Goal: Task Accomplishment & Management: Complete application form

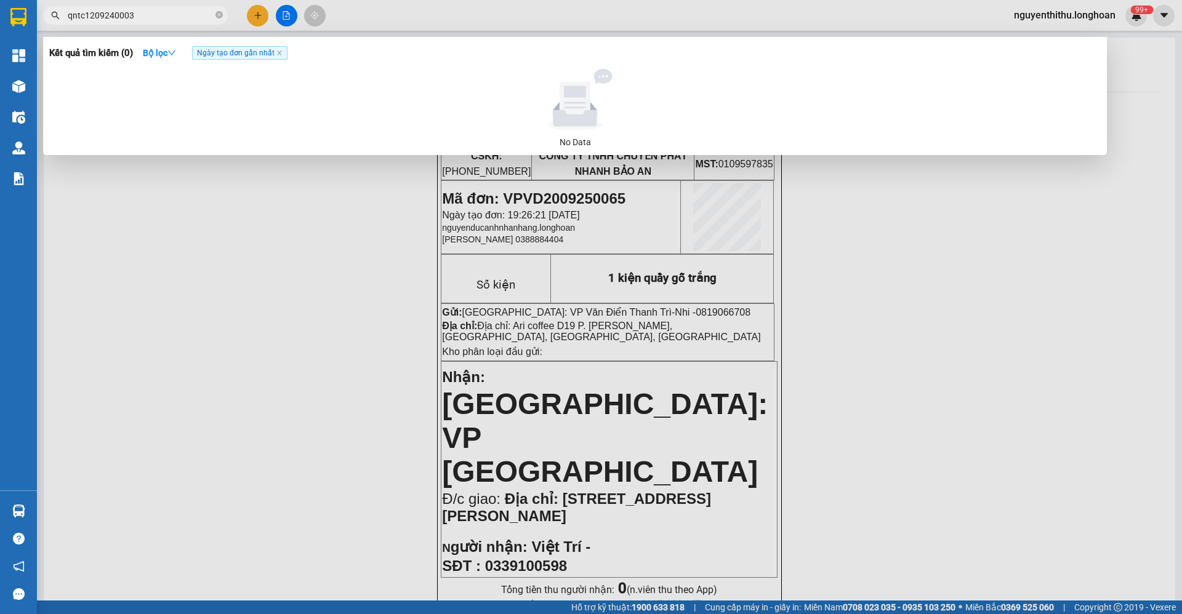
click at [110, 11] on input "qntc1209240003" at bounding box center [140, 16] width 145 height 14
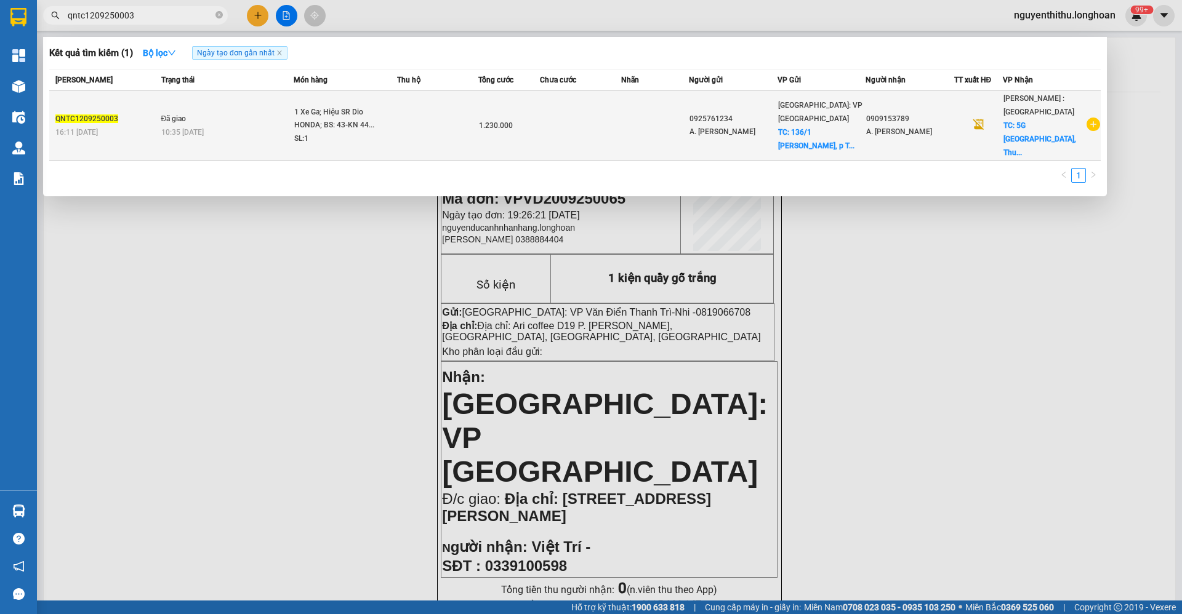
type input "qntc1209250003"
click at [204, 102] on td "Đã giao 10:35 [DATE]" at bounding box center [226, 126] width 136 height 70
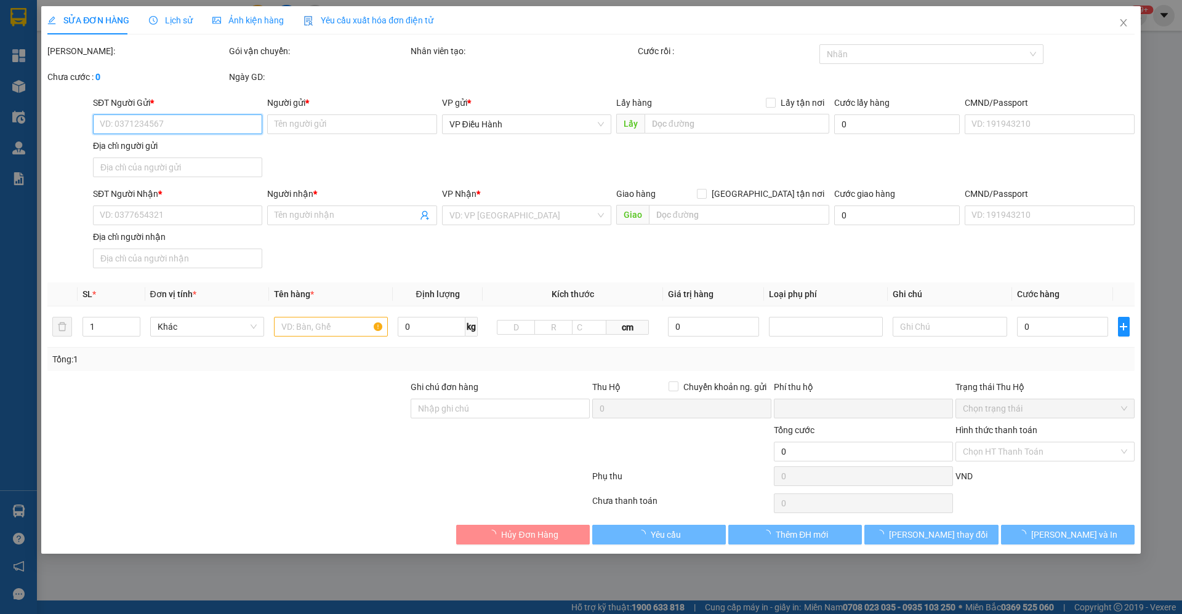
type input "0925761234"
type input "A. [PERSON_NAME]"
checkbox input "true"
type input "136/1 [PERSON_NAME], p [PERSON_NAME], [PERSON_NAME] (TT Sơn Tịnh cũ)"
type input "0909153789"
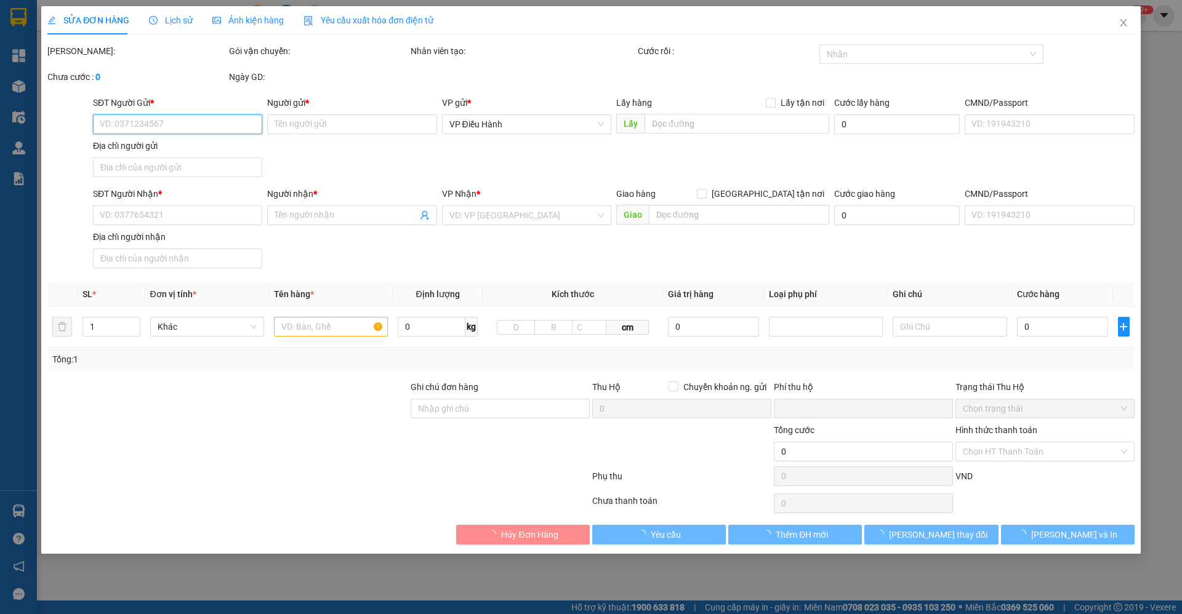
type input "A. [PERSON_NAME]"
checkbox input "true"
type input "5G [GEOGRAPHIC_DATA], [GEOGRAPHIC_DATA], [GEOGRAPHIC_DATA]"
type input "2 Chìa khóa và Cavet ( Cuốn Nilon để trong Cốp xe)"
type input "0"
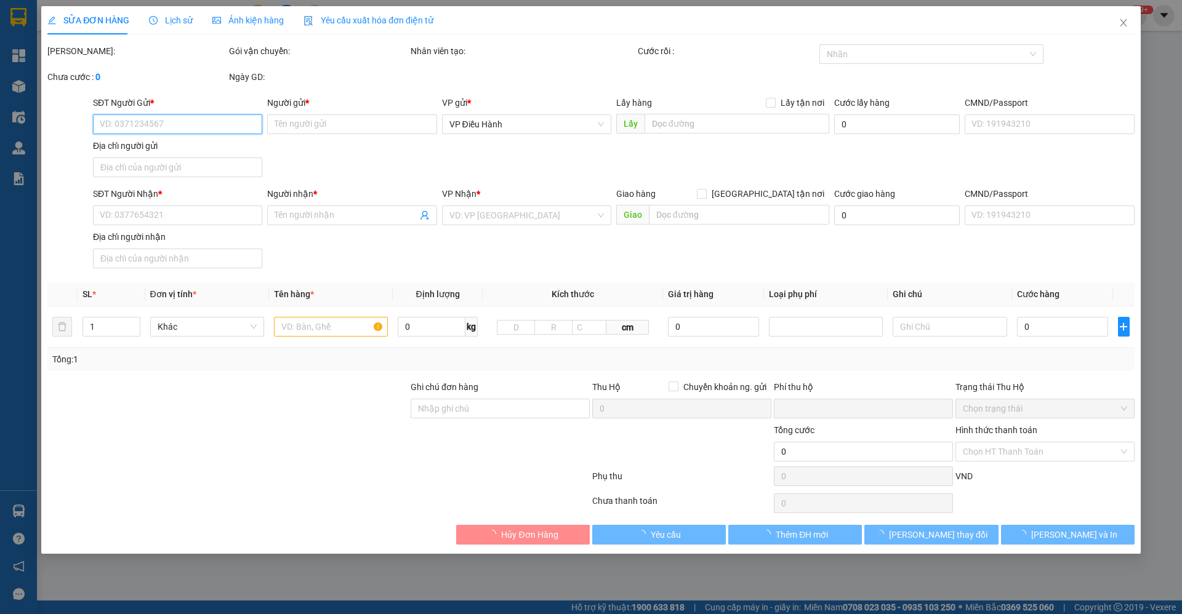
type input "1.230.000"
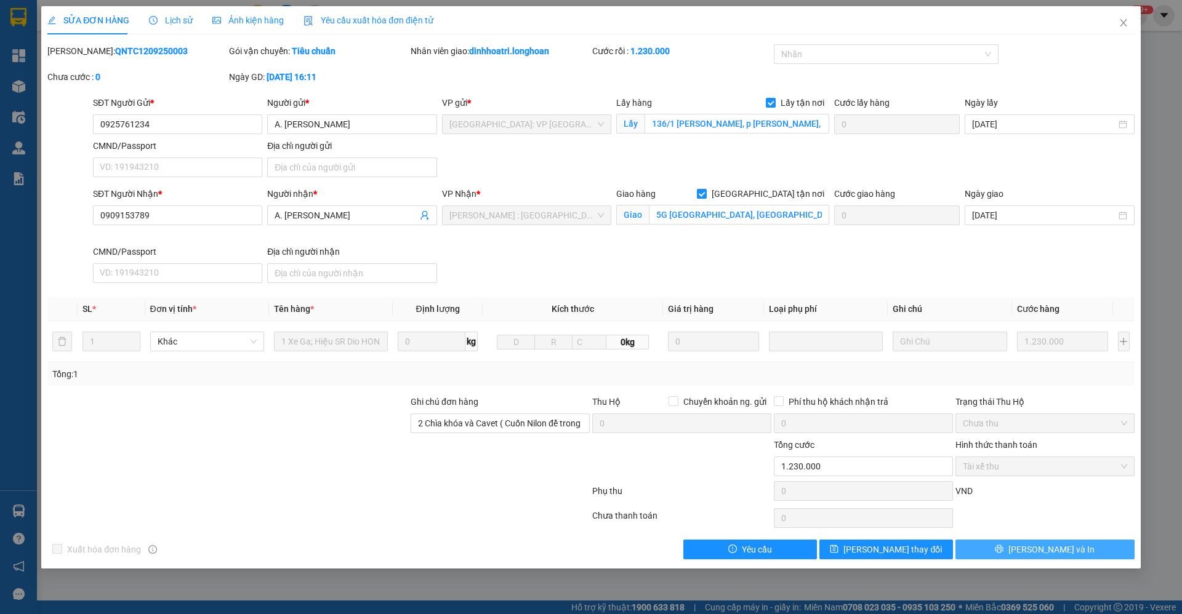
click at [1049, 543] on span "[PERSON_NAME] và In" at bounding box center [1051, 550] width 86 height 14
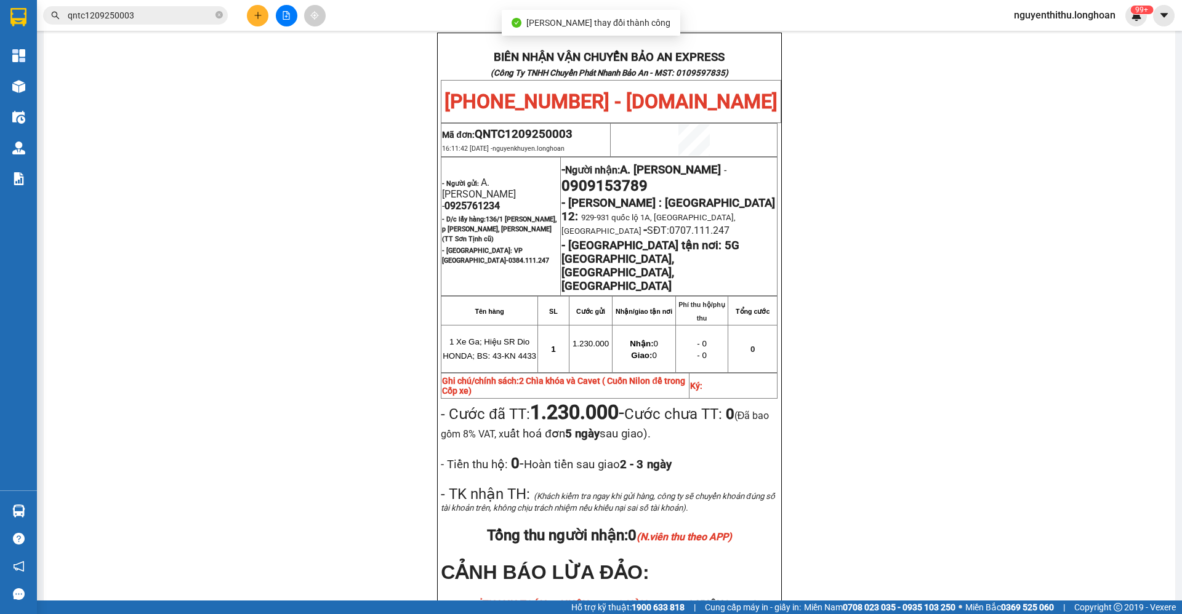
scroll to position [646, 0]
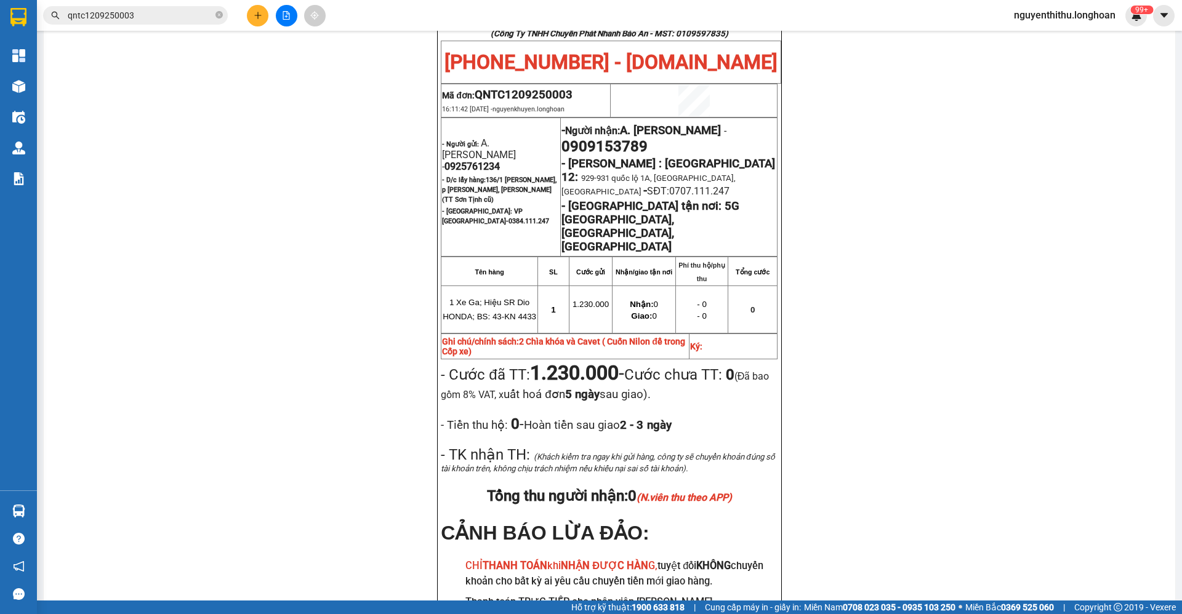
click at [170, 28] on div "Kết quả tìm kiếm ( 1 ) Bộ lọc Ngày tạo đơn gần nhất Mã ĐH Trạng thái Món hàng T…" at bounding box center [591, 15] width 1182 height 31
click at [172, 14] on input "qntc1209250003" at bounding box center [140, 16] width 145 height 14
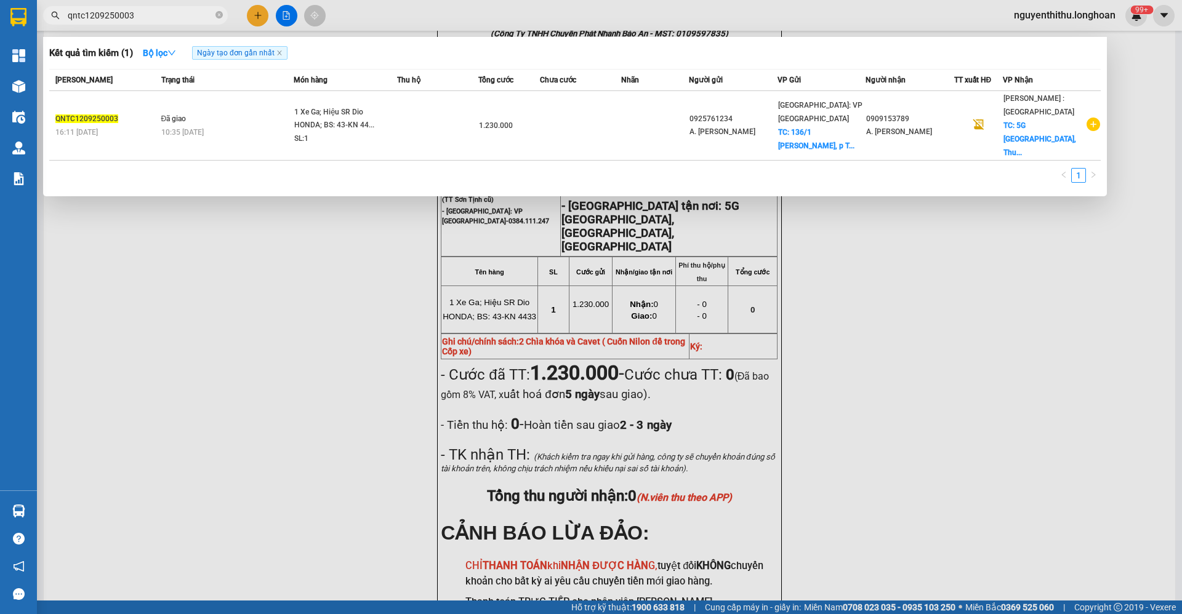
paste input "VPVD2909250040"
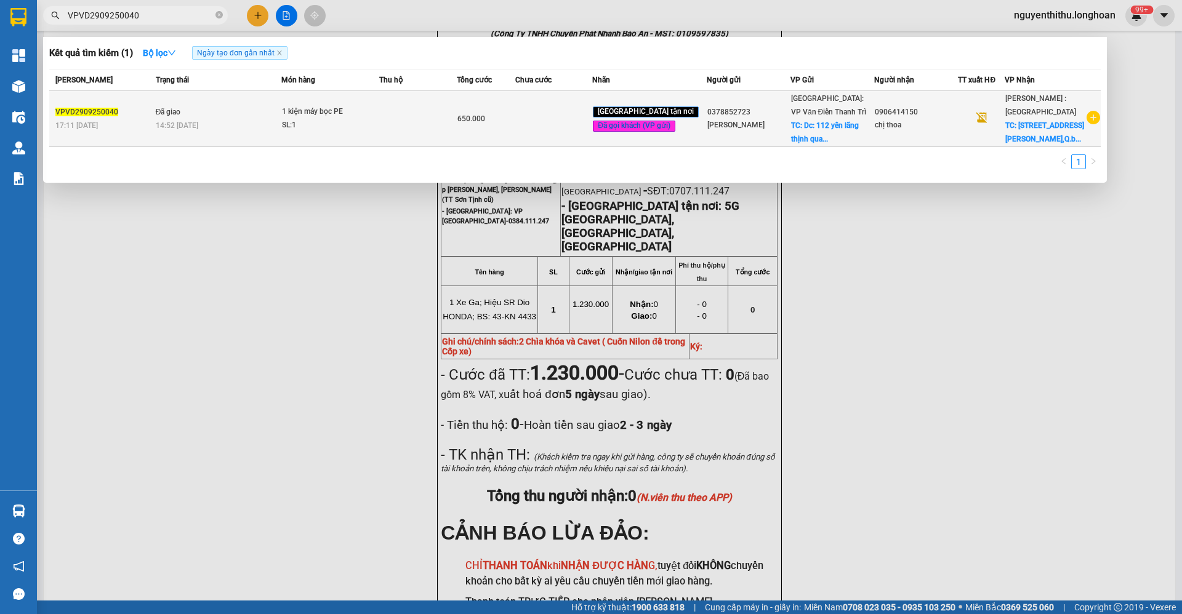
type input "VPVD2909250040"
click at [225, 116] on td "Đã giao 14:52 [DATE]" at bounding box center [217, 119] width 129 height 56
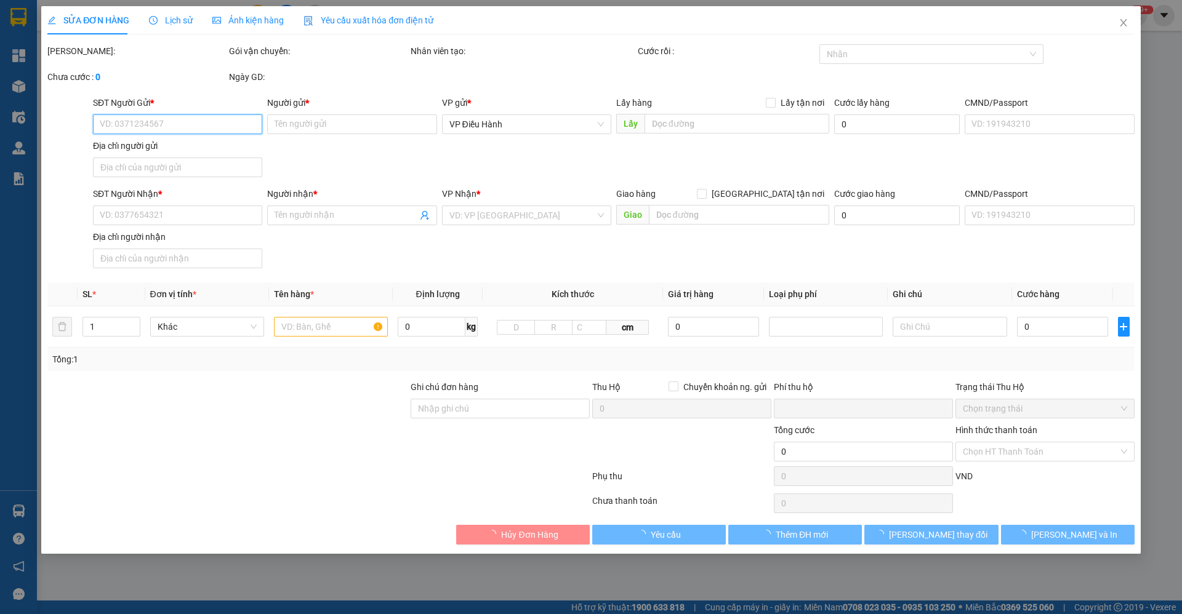
type input "0378852723"
type input "[PERSON_NAME]"
checkbox input "true"
type input "Dc: 112 yên lãng thịnh quang đống đa , [GEOGRAPHIC_DATA]"
type input "100.000"
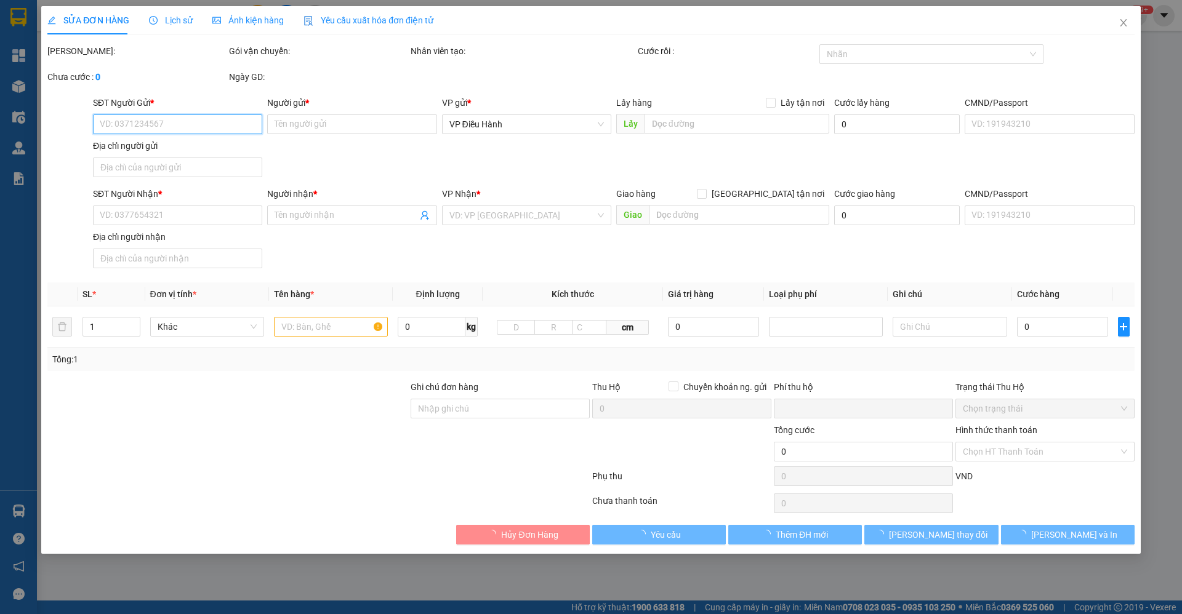
type input "0906414150"
type input "chị thoa"
checkbox input "true"
type input "[STREET_ADDRESS][PERSON_NAME]"
type input "nhận nguyên kiện,giao nguyên kiện,bể vỡ khồng đền, XIN NHẸ TAY"
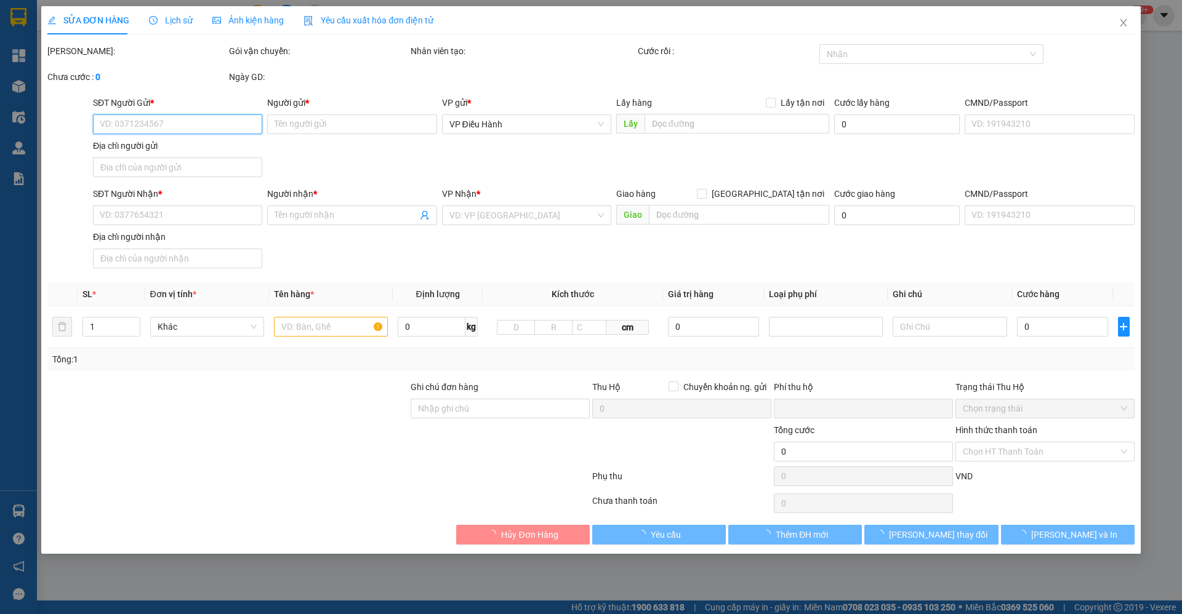
type input "0"
type input "650.000"
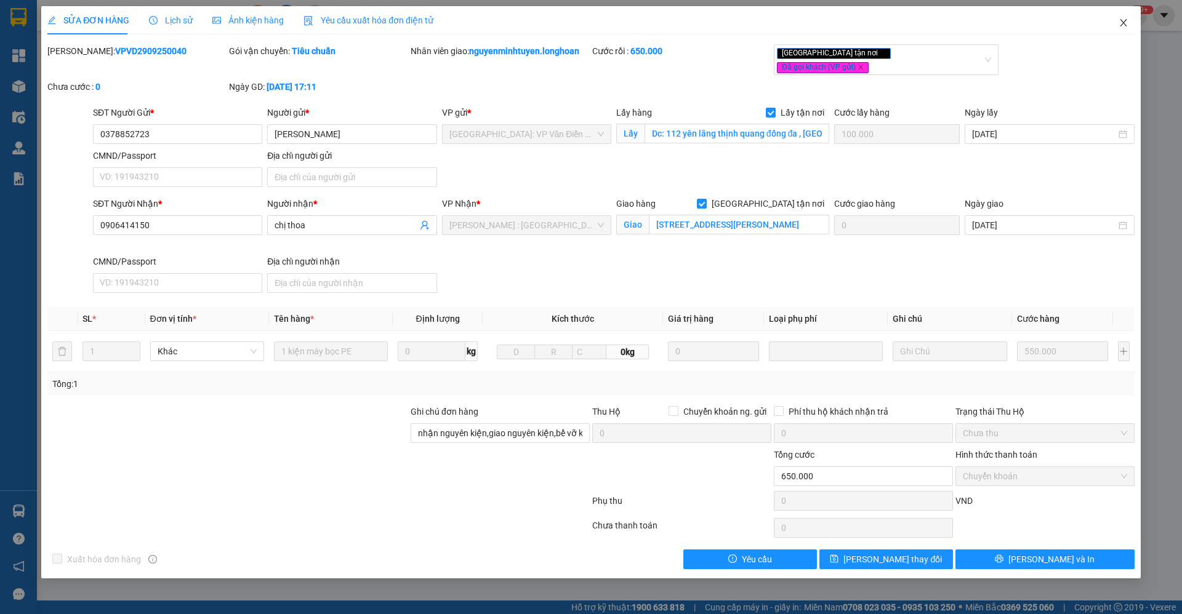
click at [1123, 32] on span "Close" at bounding box center [1123, 23] width 34 height 34
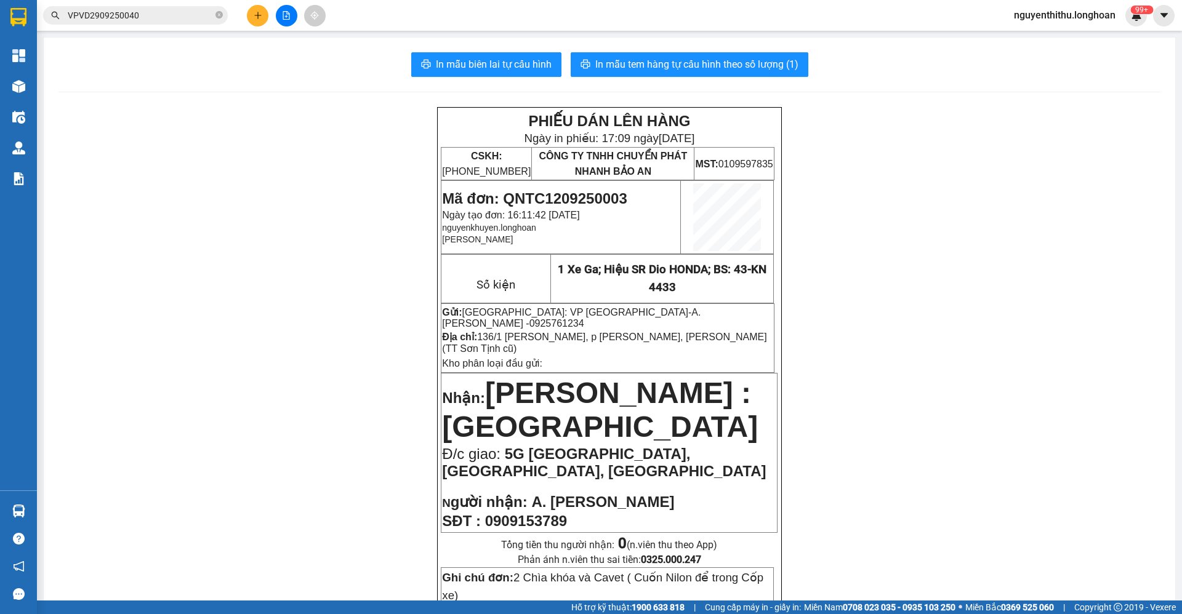
click at [186, 19] on input "VPVD2909250040" at bounding box center [140, 16] width 145 height 14
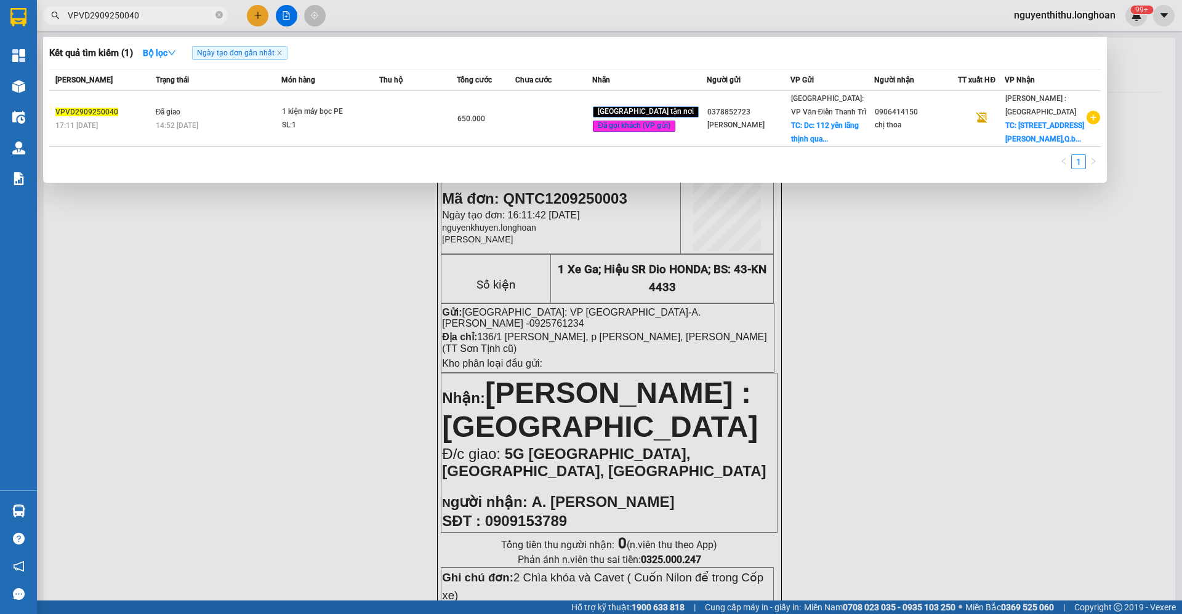
click at [186, 19] on input "VPVD2909250040" at bounding box center [140, 16] width 145 height 14
paste input "101209250024"
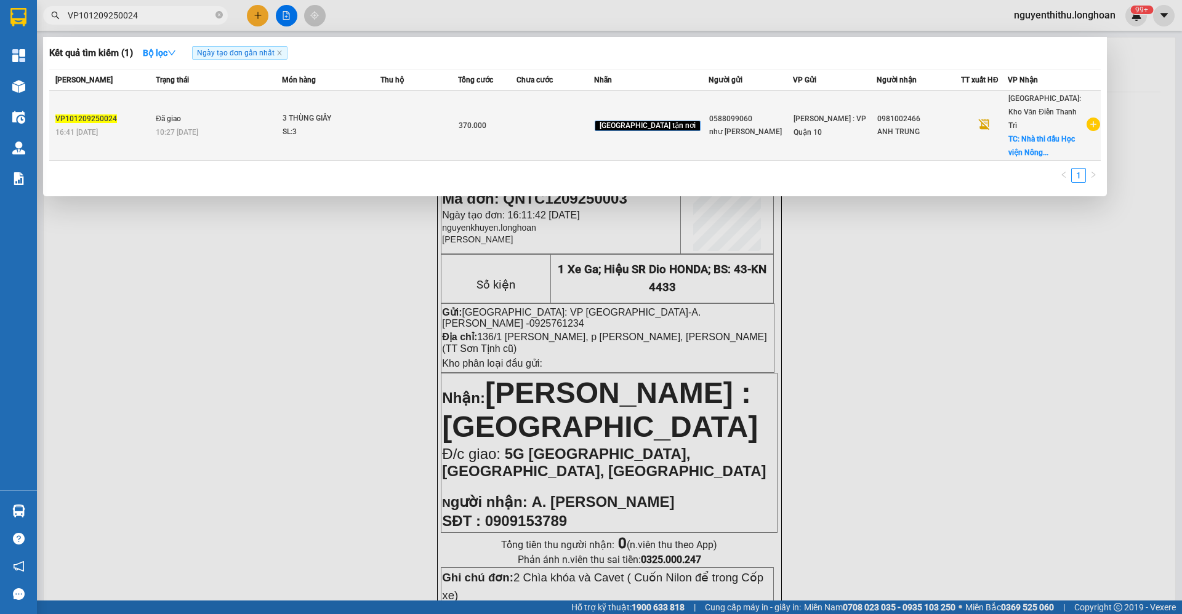
type input "VP101209250024"
click at [253, 127] on div "10:27 [DATE]" at bounding box center [219, 133] width 126 height 14
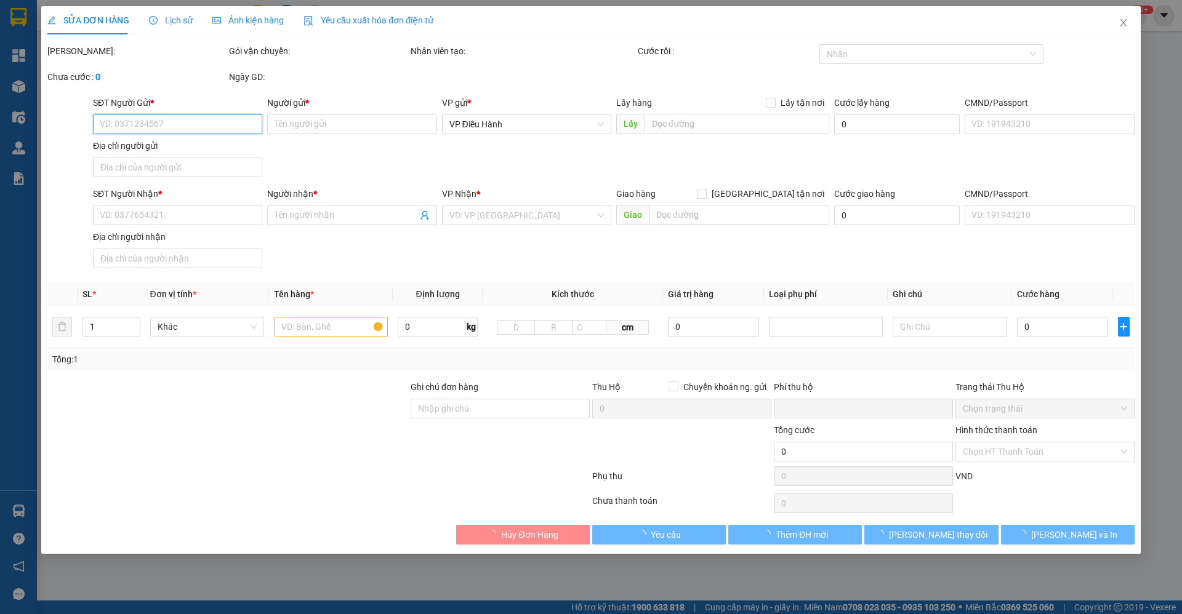
type input "0588099060"
type input "như [PERSON_NAME]"
type input "0981002466"
type input "ANH TRUNG"
checkbox input "true"
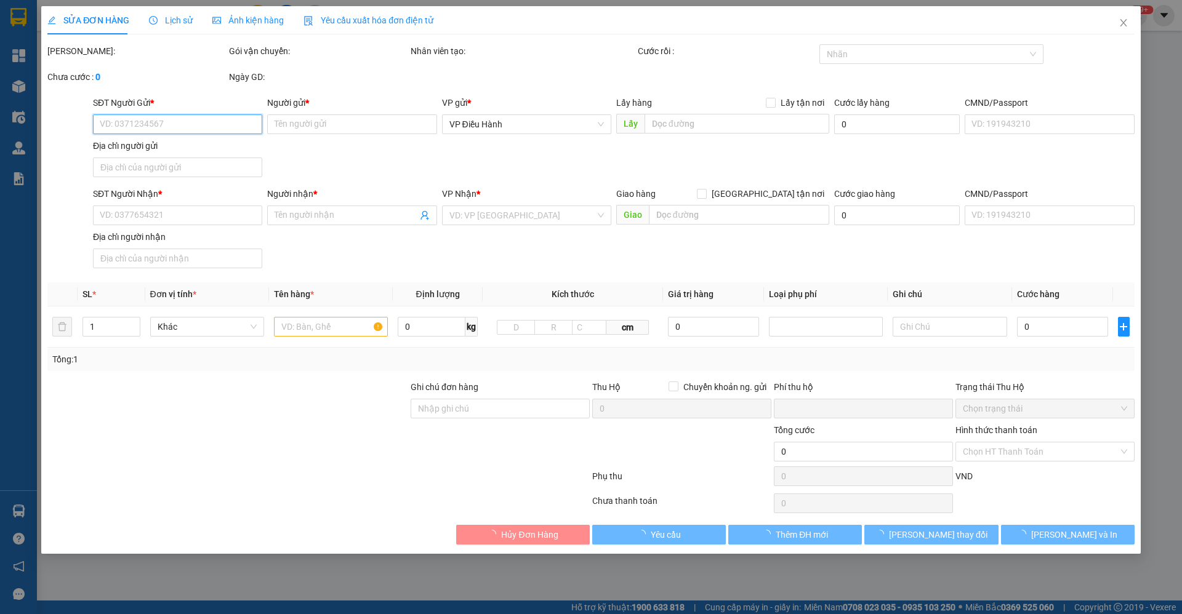
type input "Nhà thi đấu Học viện Nông nghiệp [GEOGRAPHIC_DATA], Trâu Quỳ-[GEOGRAPHIC_DATA]-…"
type input "hàng k bao bể vỡ hư hỏng"
type input "0"
type input "370.000"
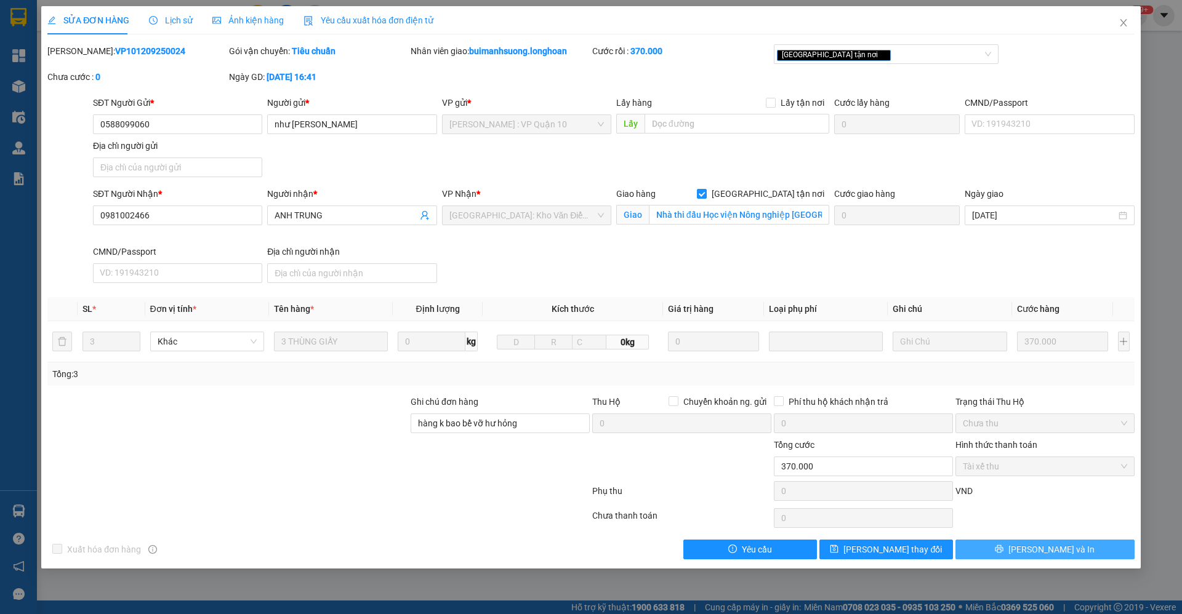
click at [1070, 546] on button "[PERSON_NAME] và In" at bounding box center [1044, 550] width 179 height 20
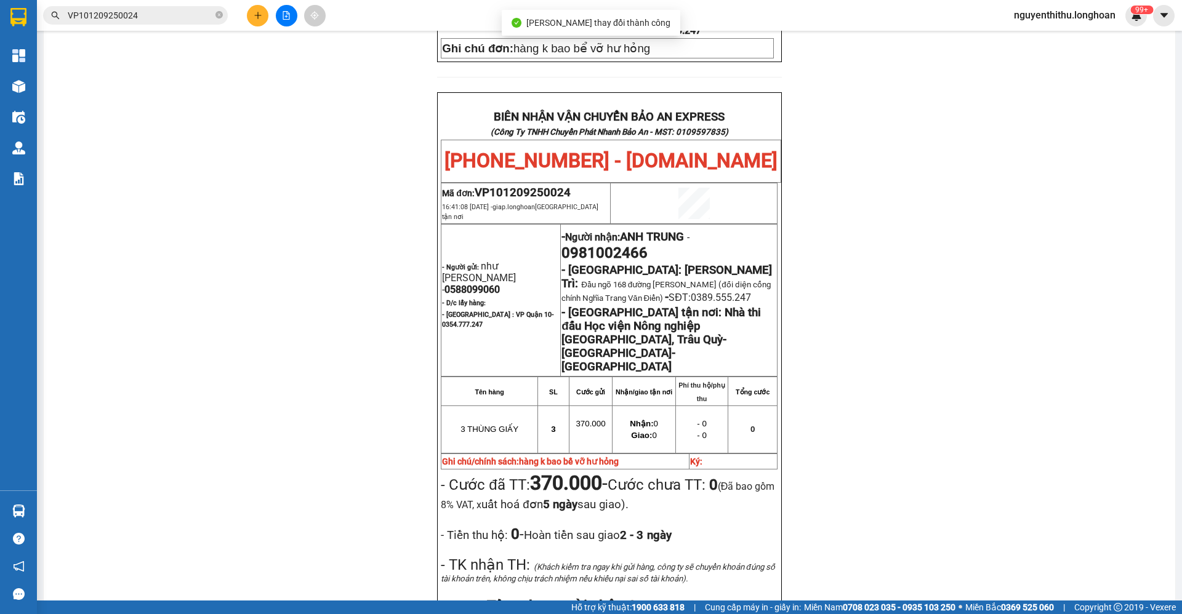
scroll to position [570, 0]
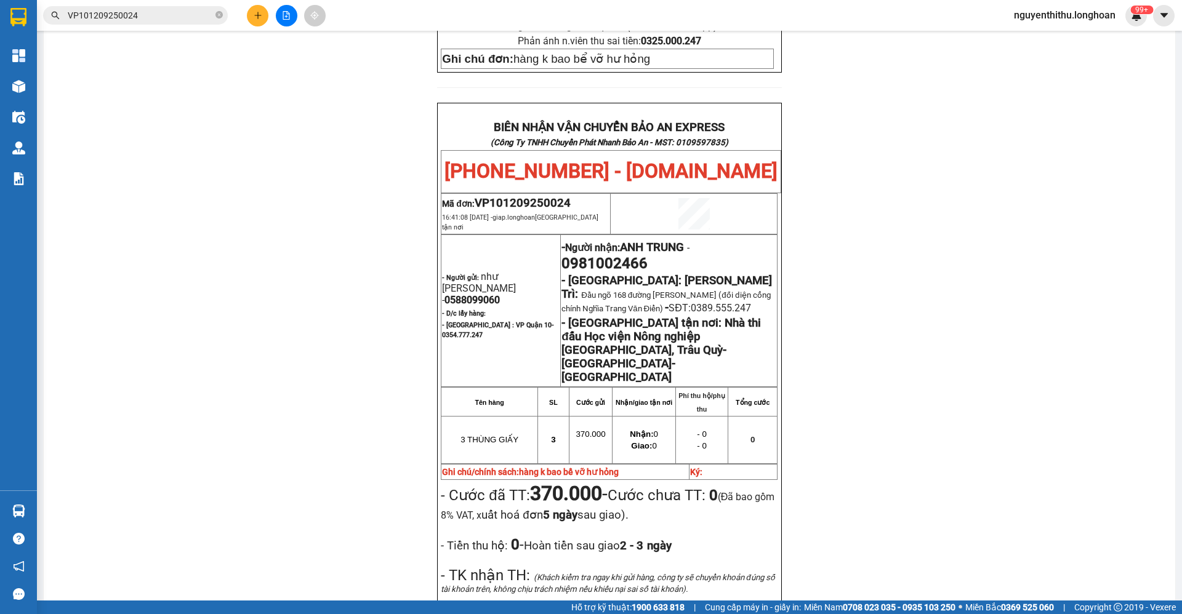
drag, startPoint x: 622, startPoint y: 352, endPoint x: 660, endPoint y: 356, distance: 38.3
click at [660, 416] on td "Nhận: 0 Giao: 0" at bounding box center [643, 439] width 63 height 47
click at [650, 441] on span "Giao: 0" at bounding box center [643, 445] width 25 height 9
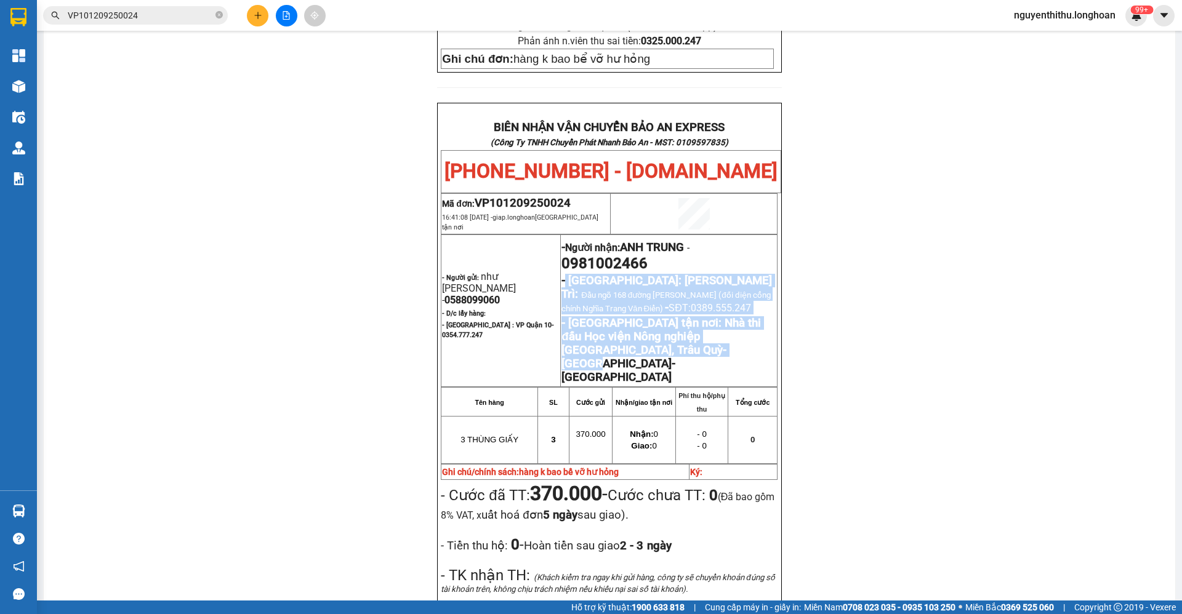
drag, startPoint x: 559, startPoint y: 210, endPoint x: 700, endPoint y: 291, distance: 162.3
click at [700, 291] on td "- Người nhận: ANH TRUNG - 0981002466 - [GEOGRAPHIC_DATA]: Kho Văn Điển Thanh Tr…" at bounding box center [669, 310] width 217 height 152
click at [655, 316] on p "- [GEOGRAPHIC_DATA] tận nơi: Nhà thi đấu Học viện Nông nghiệp [GEOGRAPHIC_DATA]…" at bounding box center [668, 350] width 215 height 68
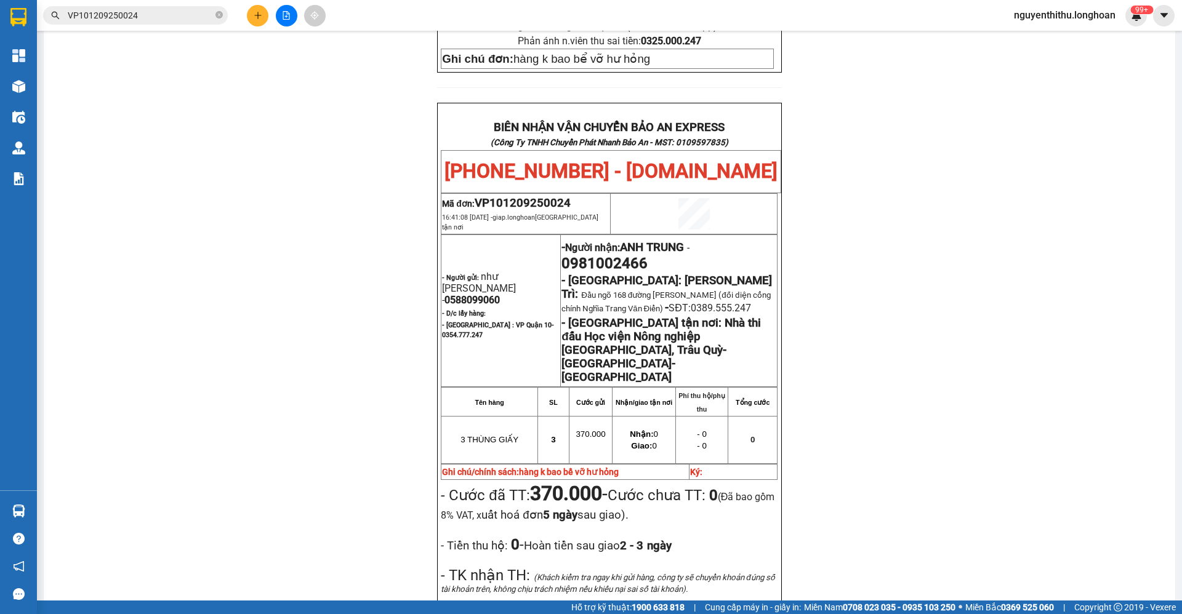
click at [647, 316] on strong "Nhà thi đấu Học viện Nông nghiệp [GEOGRAPHIC_DATA], Trâu Quỳ-[GEOGRAPHIC_DATA]-…" at bounding box center [660, 350] width 199 height 68
drag, startPoint x: 564, startPoint y: 258, endPoint x: 640, endPoint y: 292, distance: 83.5
click at [640, 316] on p "- [GEOGRAPHIC_DATA] tận nơi: Nhà thi đấu Học viện Nông nghiệp [GEOGRAPHIC_DATA]…" at bounding box center [668, 350] width 215 height 68
drag, startPoint x: 531, startPoint y: 410, endPoint x: 597, endPoint y: 425, distance: 67.5
click at [597, 482] on p "- Cước đã TT: 370.000 - Cước chưa TT: 0 (Đã bao gồm 8% VAT, x uất hoá đơn 5 ngà…" at bounding box center [609, 502] width 337 height 41
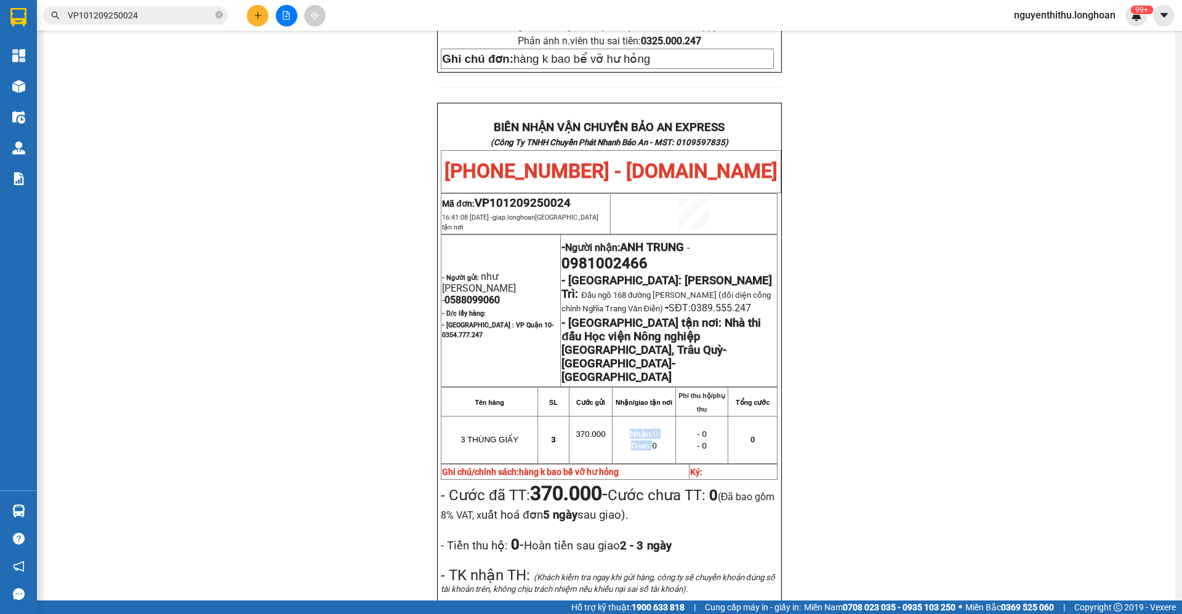
drag, startPoint x: 620, startPoint y: 348, endPoint x: 642, endPoint y: 374, distance: 33.6
click at [642, 416] on td "Nhận: 0 Giao: 0" at bounding box center [643, 439] width 63 height 47
click at [634, 430] on strong "Nhận:" at bounding box center [641, 434] width 23 height 9
drag, startPoint x: 628, startPoint y: 365, endPoint x: 669, endPoint y: 387, distance: 46.3
click at [669, 387] on div "BIÊN NHẬN VẬN CHUYỂN BẢO AN EXPRESS (Công Ty TNHH Chuyển Phát Nhanh Bảo An - MS…" at bounding box center [609, 447] width 344 height 689
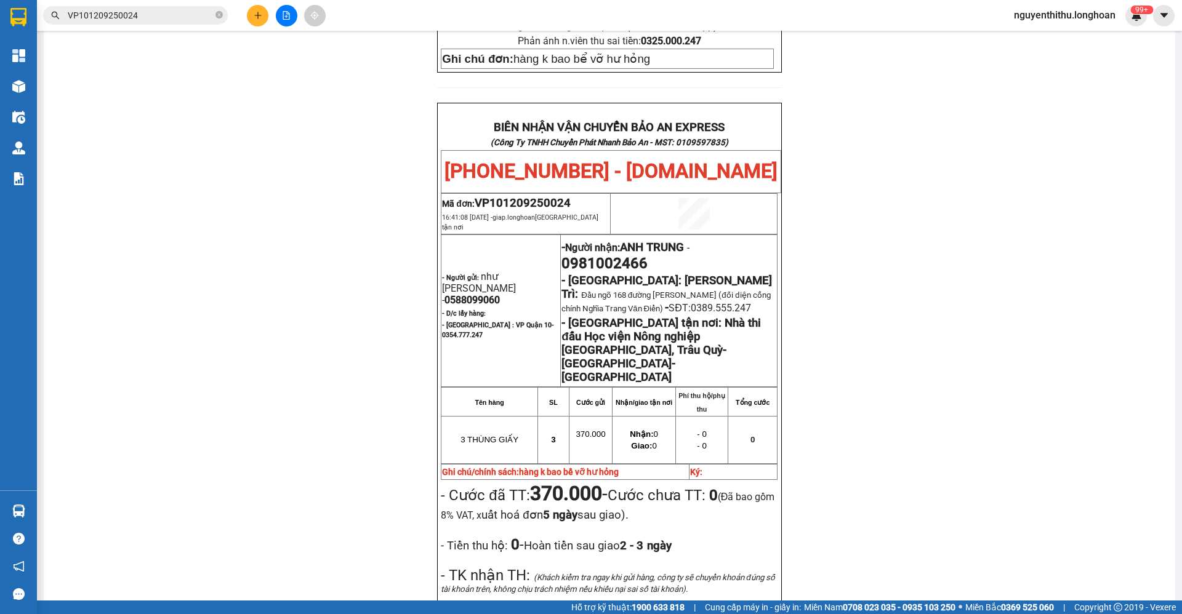
click at [529, 416] on td "3 THÙNG GIẤY" at bounding box center [489, 439] width 97 height 47
click at [570, 429] on p "370.000" at bounding box center [590, 434] width 41 height 10
click at [599, 482] on strong "370.000" at bounding box center [566, 493] width 72 height 23
click at [630, 430] on strong "Nhận:" at bounding box center [641, 434] width 23 height 9
click at [633, 441] on strong "Giao:" at bounding box center [641, 445] width 21 height 9
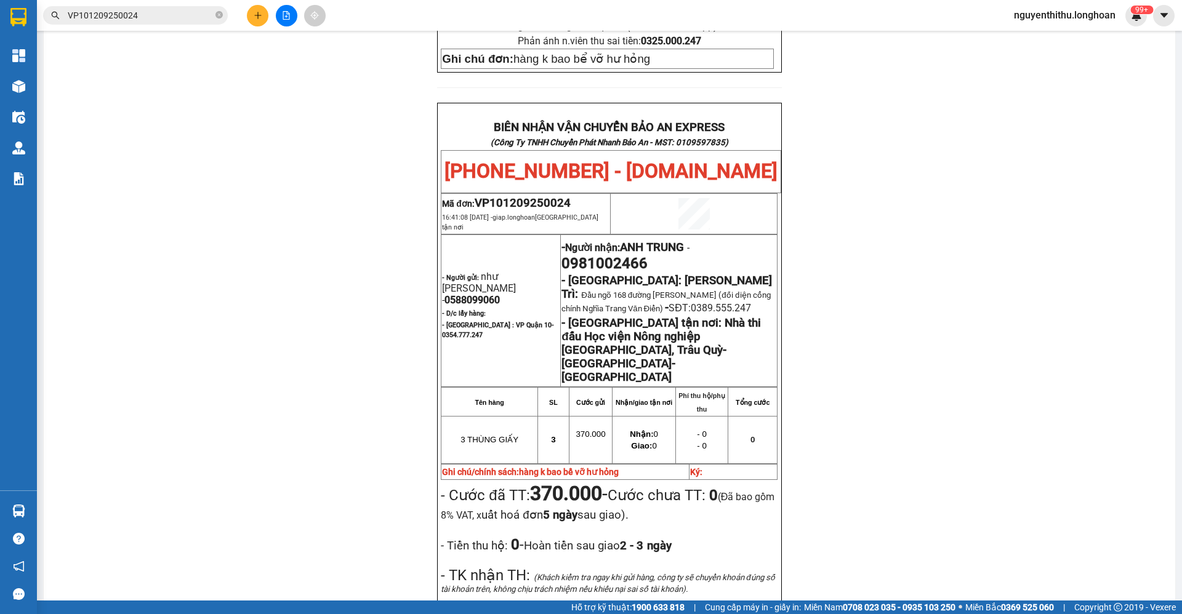
click at [626, 387] on td "Nhận/giao tận nơi" at bounding box center [643, 401] width 63 height 29
drag, startPoint x: 605, startPoint y: 416, endPoint x: 423, endPoint y: 417, distance: 181.5
click at [423, 417] on div "PHIẾU DÁN LÊN HÀNG Ngày in phiếu: 17:12 [DATE] CSKH: [PHONE_NUMBER] CÔNG TY TNH…" at bounding box center [609, 179] width 1102 height 1285
drag, startPoint x: 651, startPoint y: 359, endPoint x: 620, endPoint y: 334, distance: 40.7
click at [620, 416] on td "Nhận: 0 Giao: 0" at bounding box center [643, 439] width 63 height 47
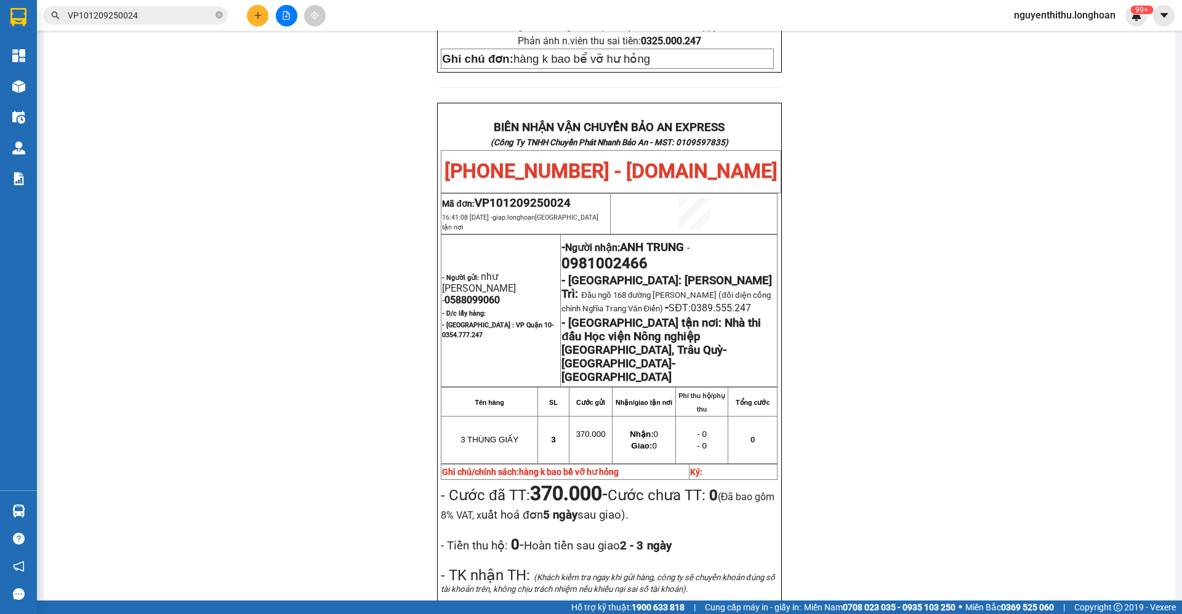
click at [596, 416] on td "370.000" at bounding box center [590, 439] width 43 height 47
drag, startPoint x: 574, startPoint y: 348, endPoint x: 711, endPoint y: 383, distance: 140.9
click at [711, 383] on div "BIÊN NHẬN VẬN CHUYỂN BẢO AN EXPRESS (Công Ty TNHH Chuyển Phát Nhanh Bảo An - MS…" at bounding box center [609, 447] width 344 height 689
click at [638, 430] on strong "Nhận:" at bounding box center [641, 434] width 23 height 9
click at [638, 482] on p "- Cước đã TT: 370.000 - Cước chưa TT: 0 (Đã bao gồm 8% VAT, x uất hoá đơn 5 ngà…" at bounding box center [609, 502] width 337 height 41
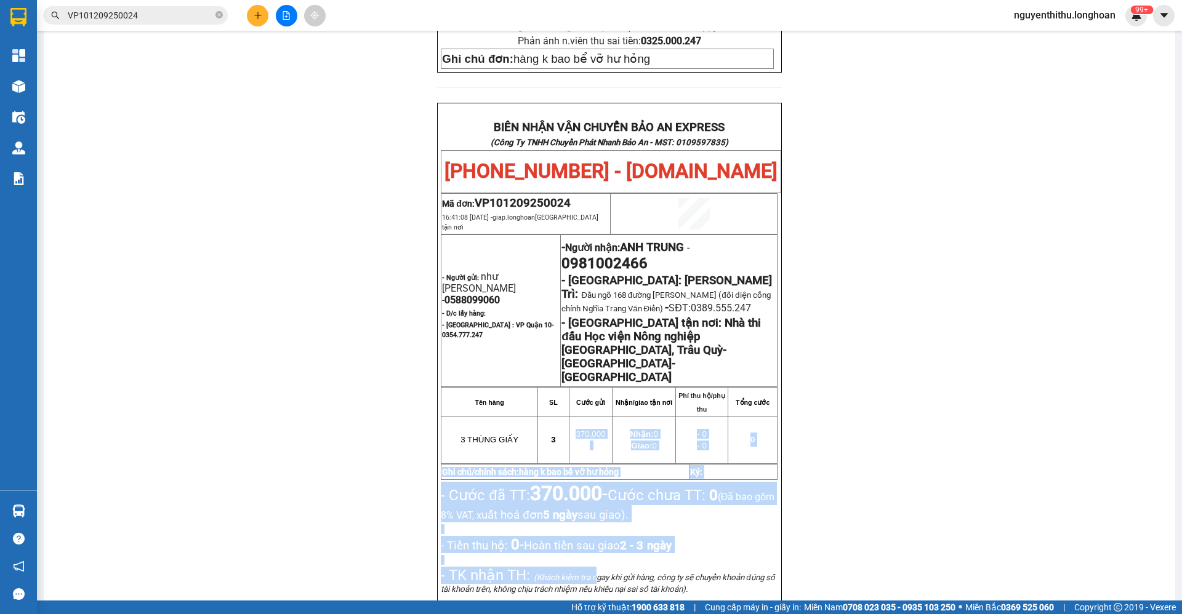
drag, startPoint x: 570, startPoint y: 346, endPoint x: 591, endPoint y: 509, distance: 163.7
click at [591, 509] on div "BIÊN NHẬN VẬN CHUYỂN BẢO AN EXPRESS (Công Ty TNHH Chuyển Phát Nhanh Bảo An - MS…" at bounding box center [609, 447] width 344 height 689
click at [577, 416] on td "370.000" at bounding box center [590, 439] width 43 height 47
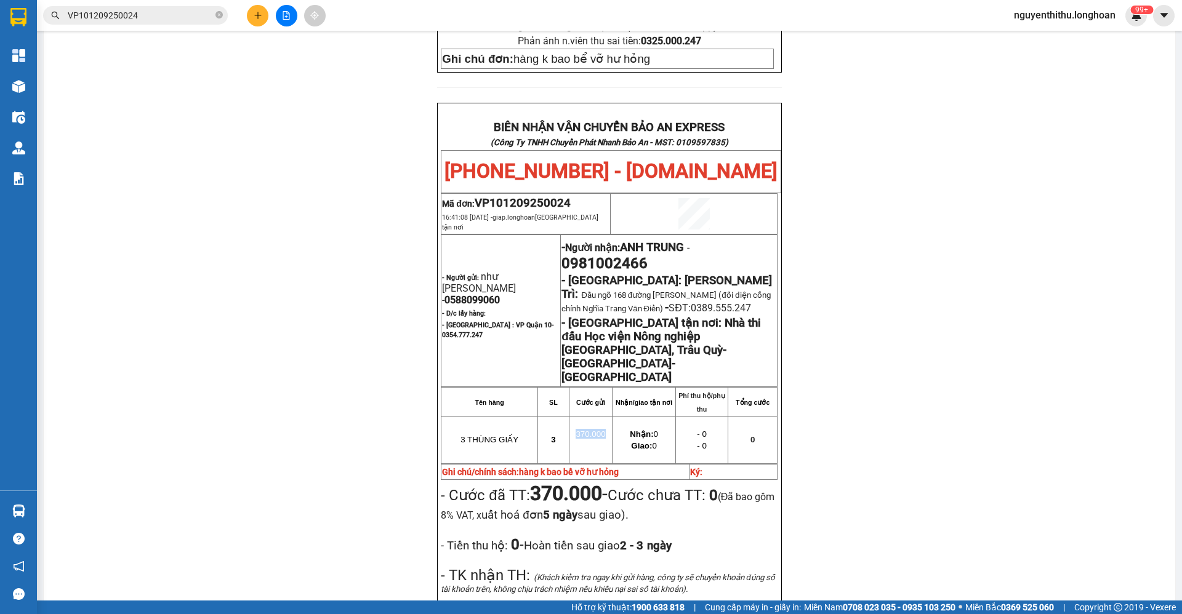
drag, startPoint x: 598, startPoint y: 348, endPoint x: 567, endPoint y: 348, distance: 31.4
click at [570, 429] on p "370.000" at bounding box center [590, 434] width 41 height 10
click at [559, 482] on strong "370.000" at bounding box center [566, 493] width 72 height 23
drag, startPoint x: 567, startPoint y: 352, endPoint x: 605, endPoint y: 361, distance: 38.5
click at [605, 416] on tr "3 THÙNG GIẤY 3 370.000 Nhận: 0 Giao: 0 - 0 - 0 0" at bounding box center [609, 439] width 336 height 47
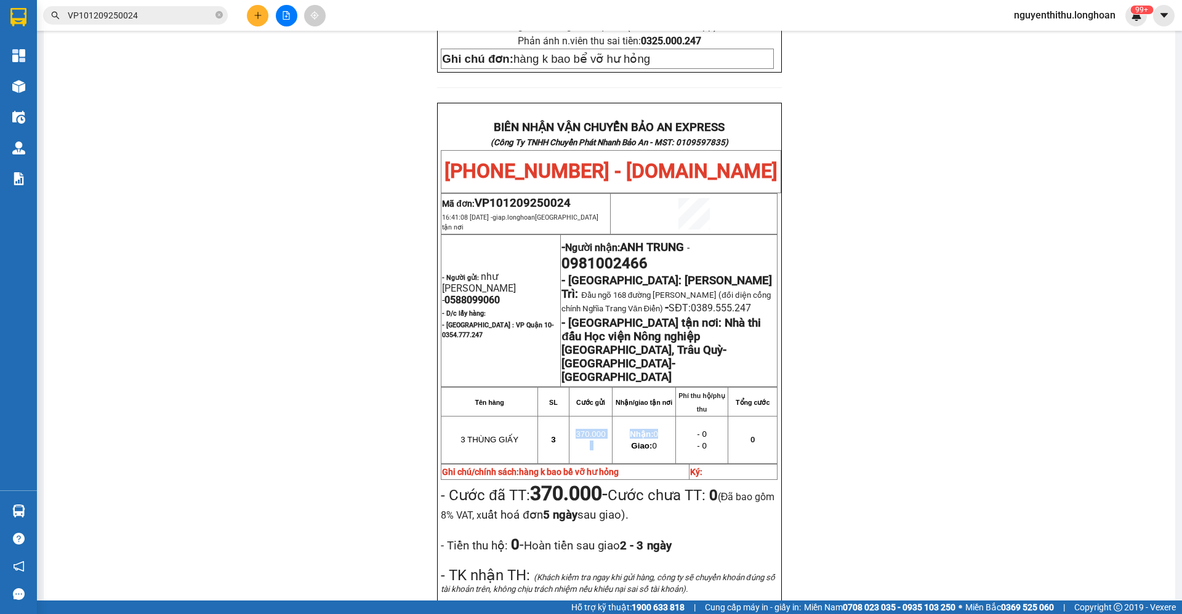
click at [572, 441] on p at bounding box center [590, 446] width 41 height 10
click at [641, 387] on td "Nhận/giao tận nơi" at bounding box center [643, 401] width 63 height 29
click at [647, 430] on span "Nhận: 0" at bounding box center [644, 434] width 28 height 9
drag, startPoint x: 563, startPoint y: 267, endPoint x: 644, endPoint y: 268, distance: 81.2
click at [644, 316] on span "- [GEOGRAPHIC_DATA] tận nơi: Nhà thi đấu Học viện Nông nghiệp [GEOGRAPHIC_DATA]…" at bounding box center [660, 350] width 199 height 68
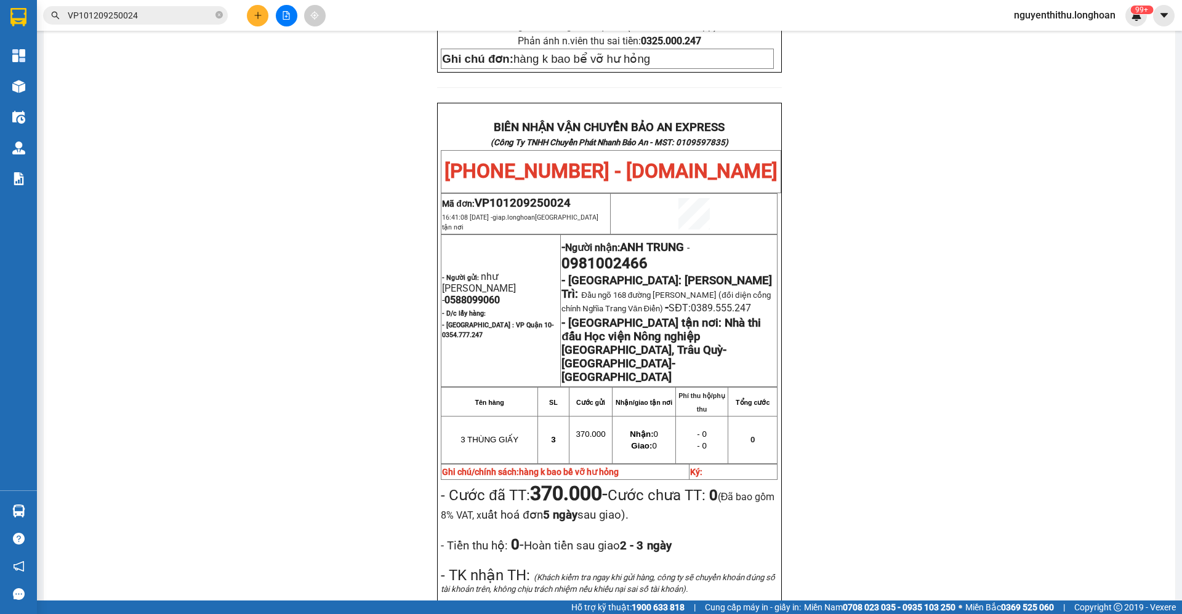
click at [498, 234] on td "- Người gửi: như quỳnh - 0588099060 - D/c lấy hàng: - [GEOGRAPHIC_DATA] : VP Qu…" at bounding box center [500, 310] width 119 height 152
click at [148, 15] on input "VP101209250024" at bounding box center [140, 16] width 145 height 14
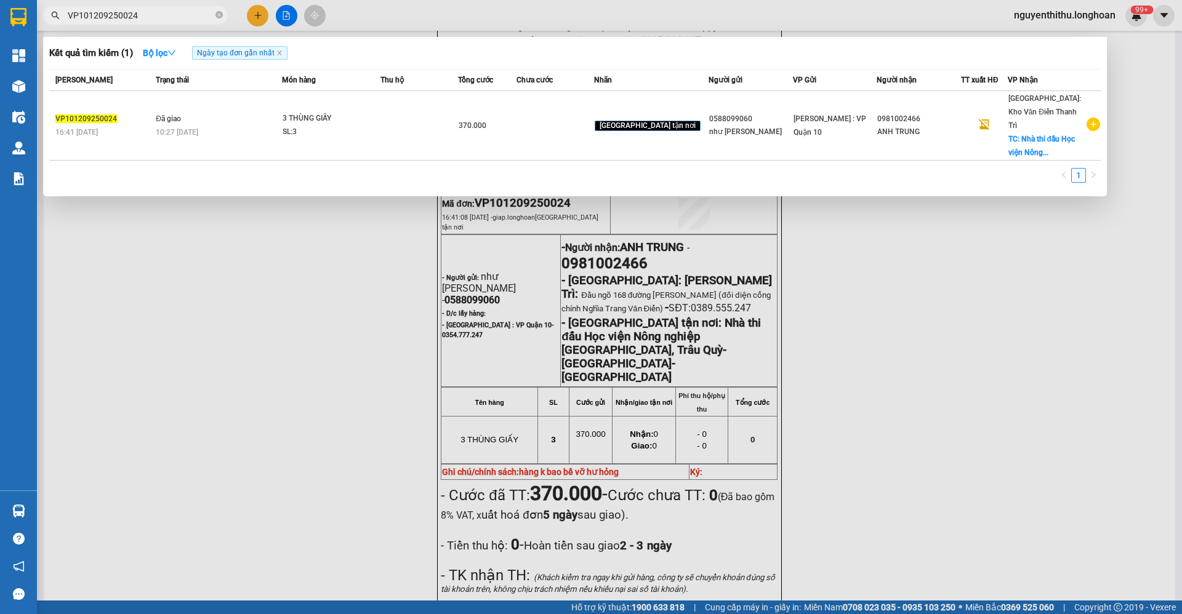
click at [148, 15] on input "VP101209250024" at bounding box center [140, 16] width 145 height 14
paste input "HNTH1509250006"
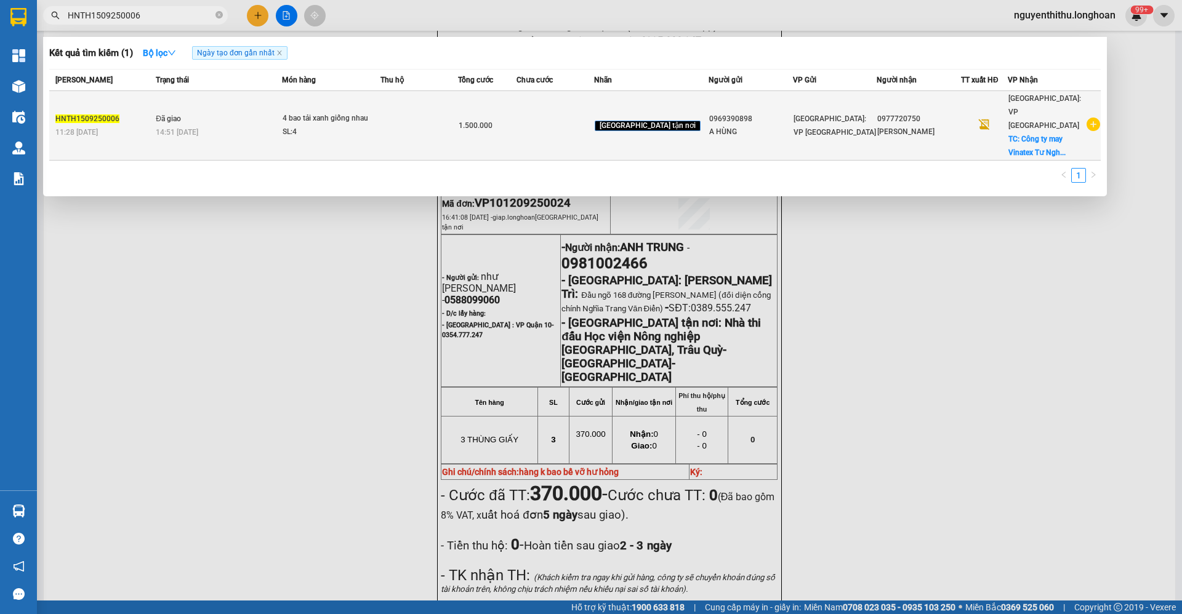
type input "HNTH1509250006"
click at [263, 118] on td "Đã giao 14:51 [DATE]" at bounding box center [217, 126] width 129 height 70
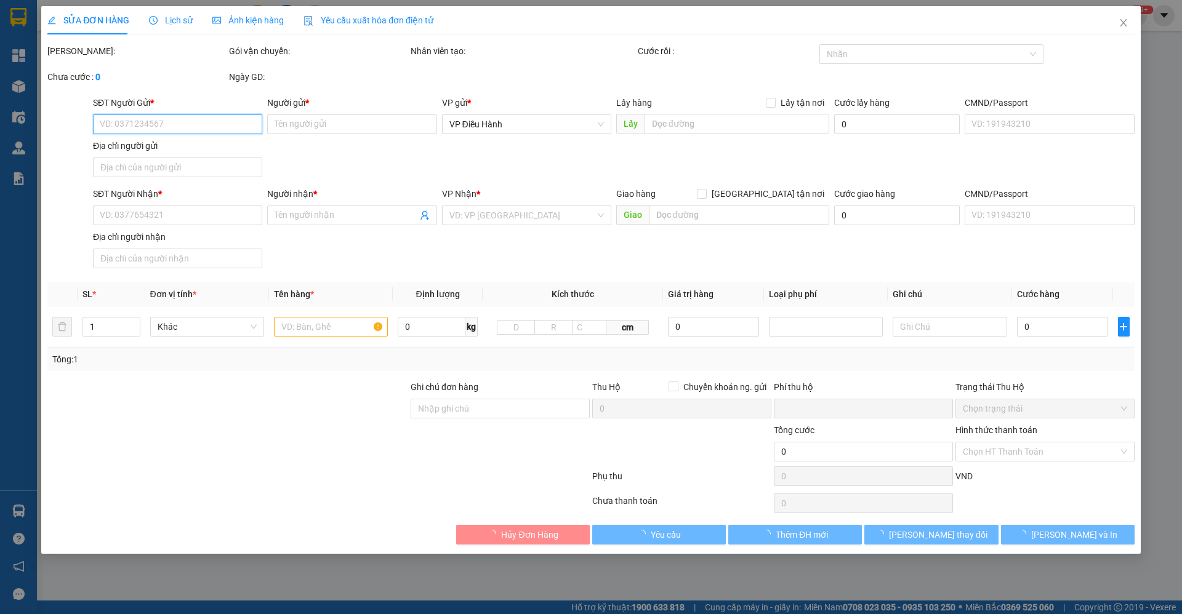
type input "0969390898"
type input "A HÙNG"
type input "0977720750"
type input "[PERSON_NAME]"
checkbox input "true"
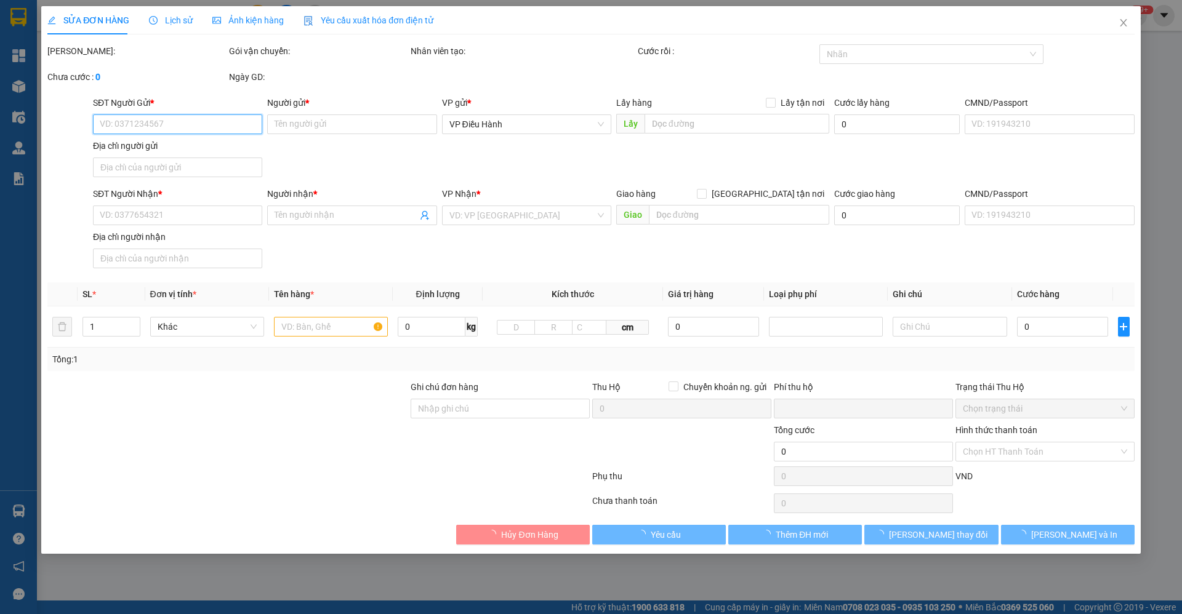
type input "Công ty may Vinatex [PERSON_NAME], [GEOGRAPHIC_DATA], [GEOGRAPHIC_DATA], [GEOGR…"
type input "0"
type input "1.500.000"
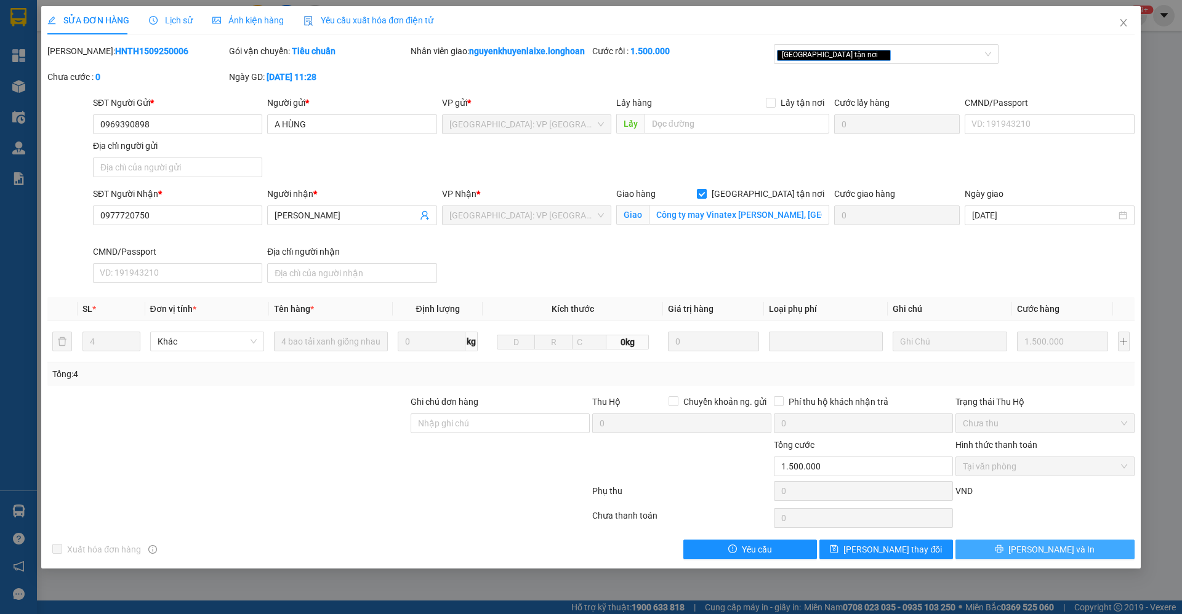
click at [1003, 554] on span "printer" at bounding box center [998, 550] width 9 height 10
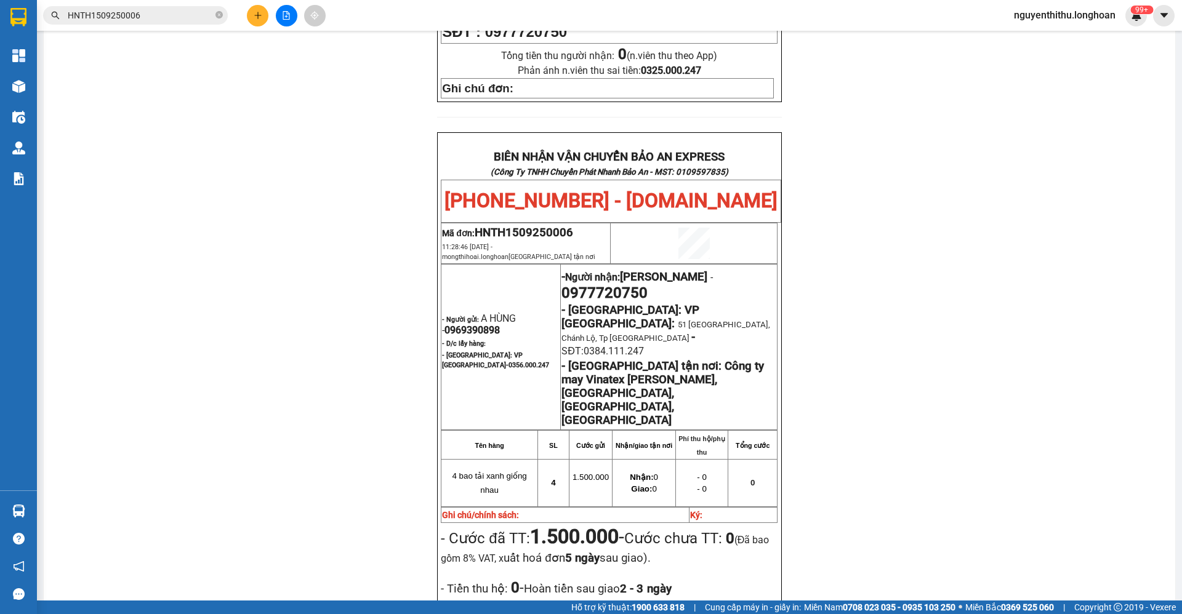
scroll to position [644, 0]
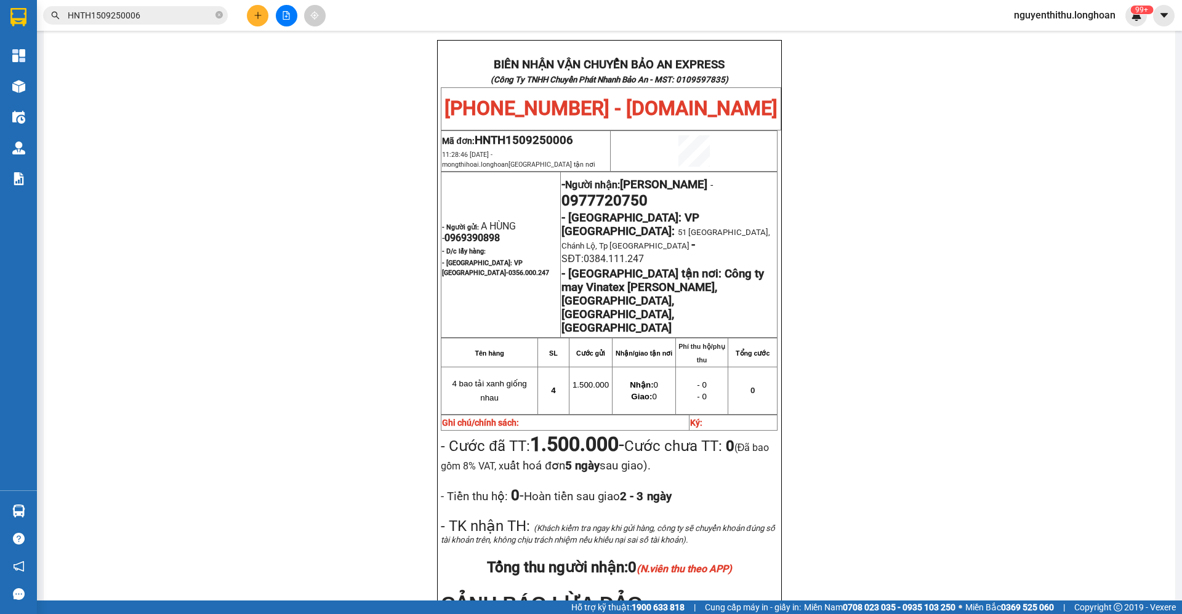
click at [151, 15] on input "HNTH1509250006" at bounding box center [140, 16] width 145 height 14
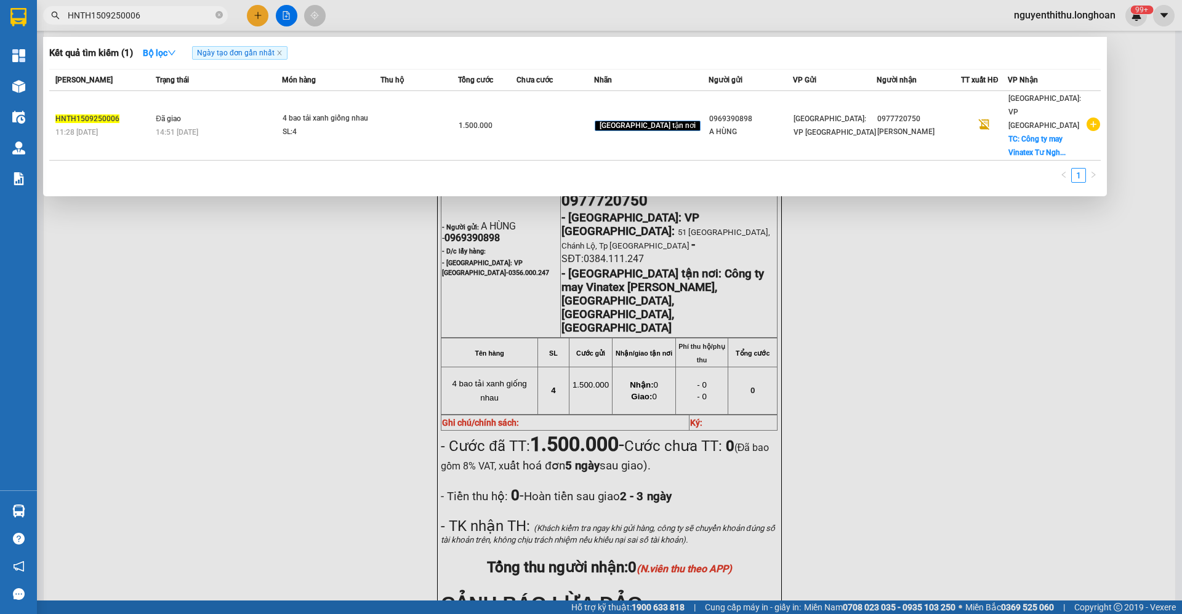
click at [151, 15] on input "HNTH1509250006" at bounding box center [140, 16] width 145 height 14
paste input "QNTC1209250003"
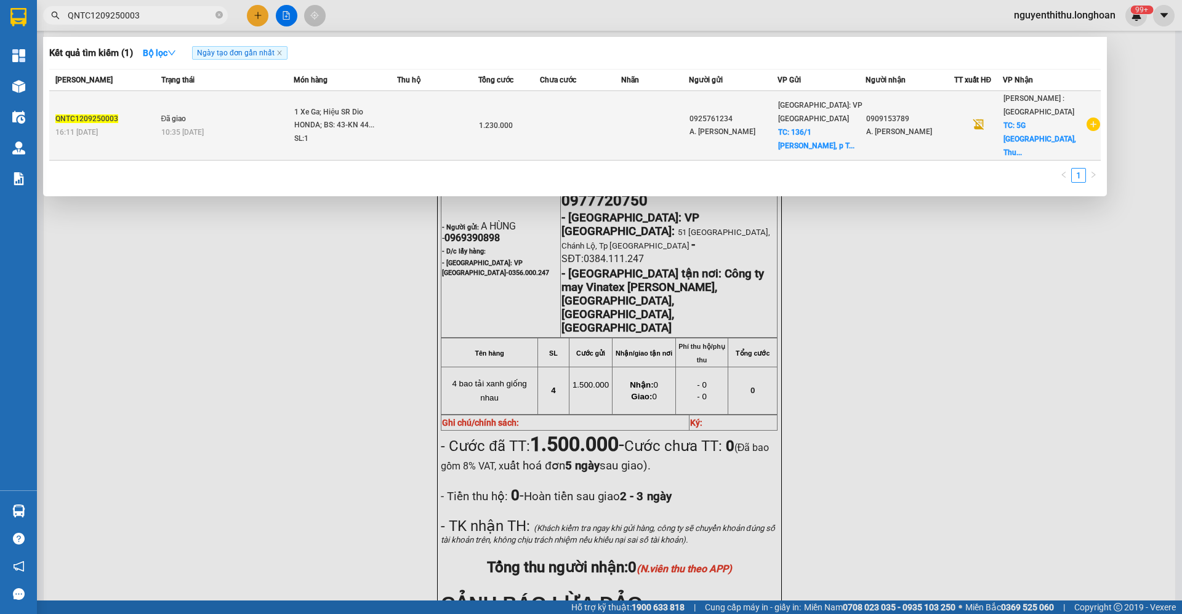
type input "QNTC1209250003"
click at [185, 116] on span "Đã giao" at bounding box center [173, 118] width 25 height 9
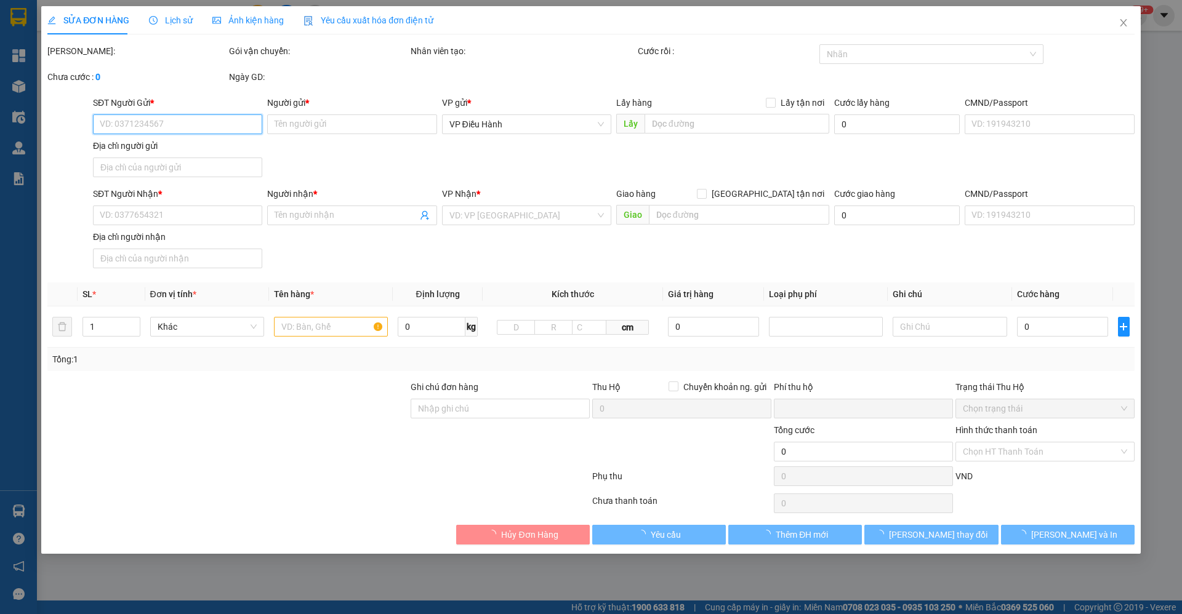
type input "0925761234"
type input "A. [PERSON_NAME]"
checkbox input "true"
type input "136/1 [PERSON_NAME], p [PERSON_NAME], [PERSON_NAME] (TT Sơn Tịnh cũ)"
type input "0909153789"
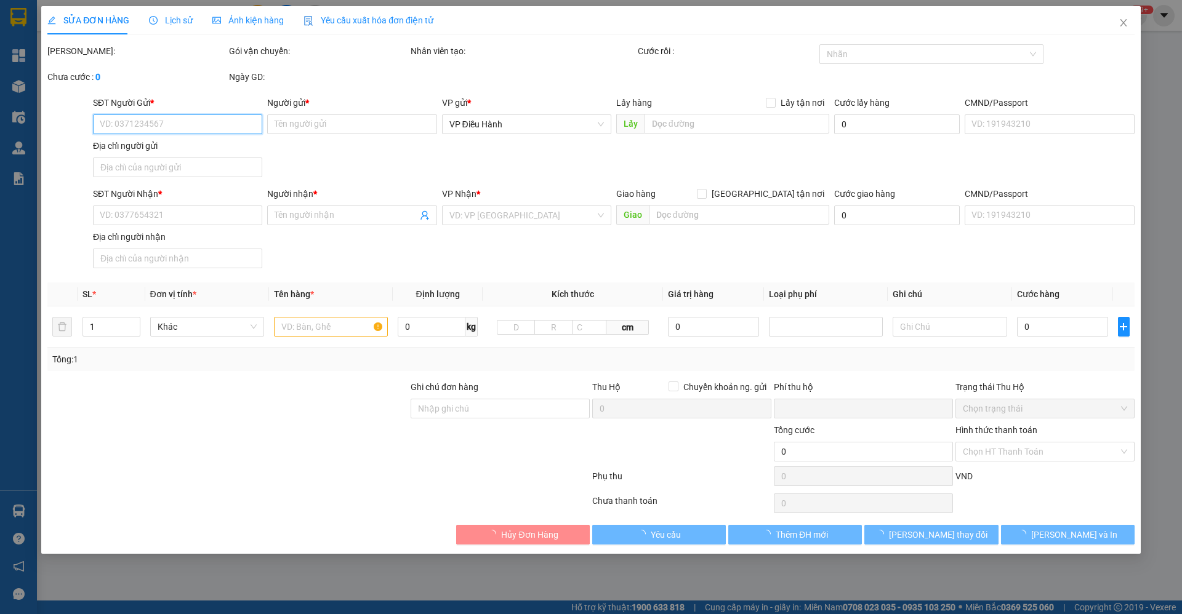
type input "A. [PERSON_NAME]"
checkbox input "true"
type input "5G [GEOGRAPHIC_DATA], [GEOGRAPHIC_DATA], [GEOGRAPHIC_DATA]"
type input "2 Chìa khóa và Cavet ( Cuốn Nilon để trong Cốp xe)"
type input "0"
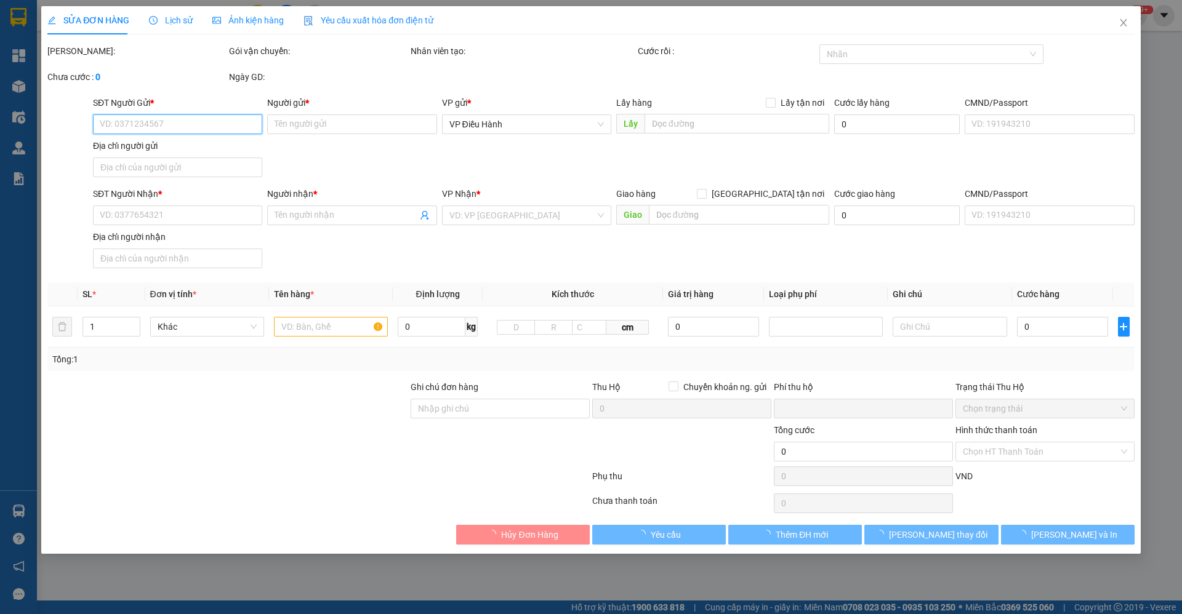
type input "1.230.000"
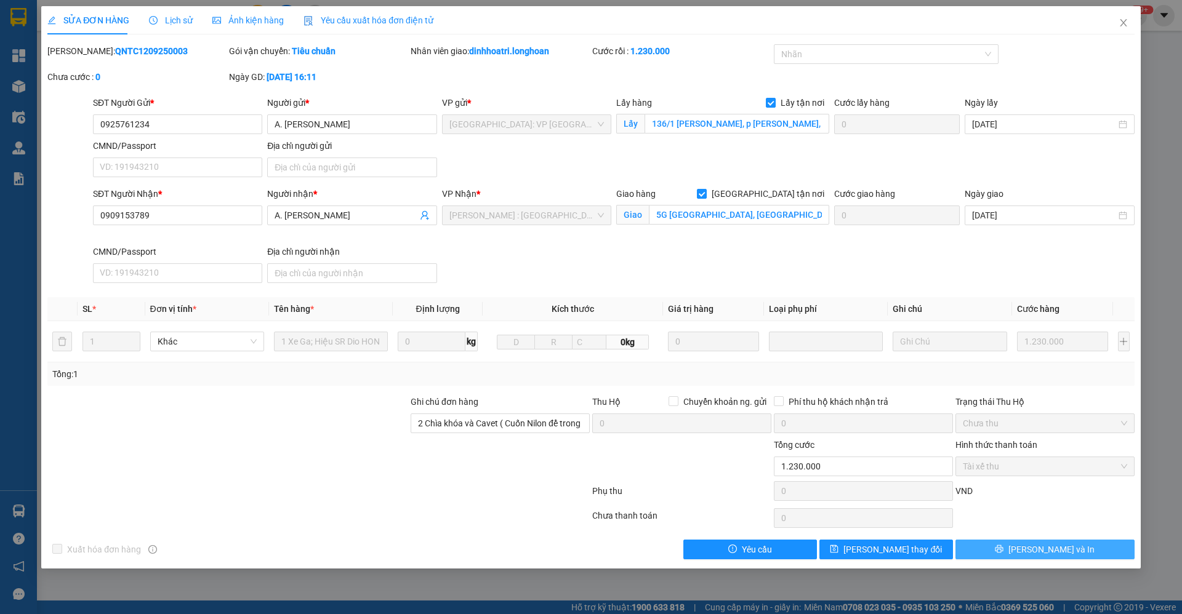
click at [1003, 550] on icon "printer" at bounding box center [998, 549] width 9 height 9
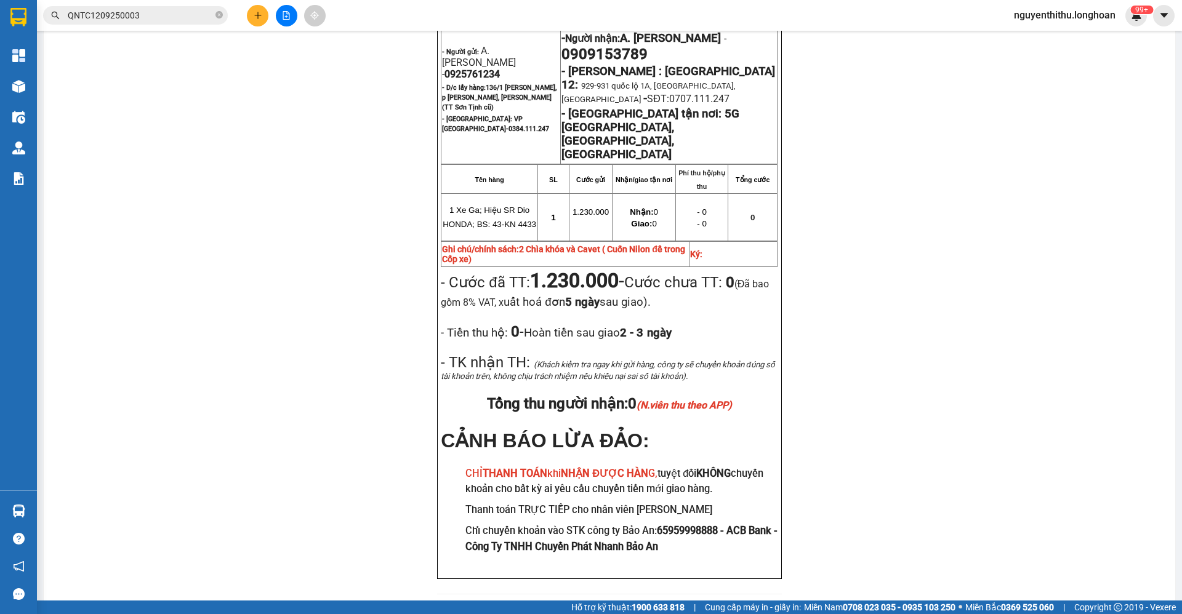
scroll to position [554, 0]
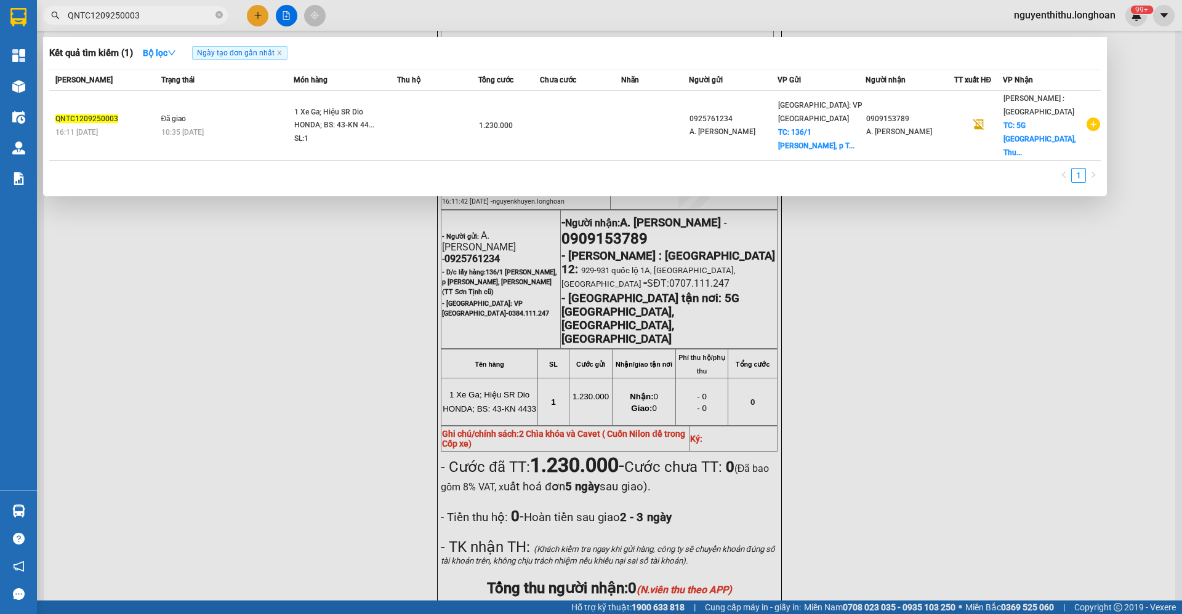
click at [508, 303] on div at bounding box center [591, 307] width 1182 height 614
